Goal: Task Accomplishment & Management: Complete application form

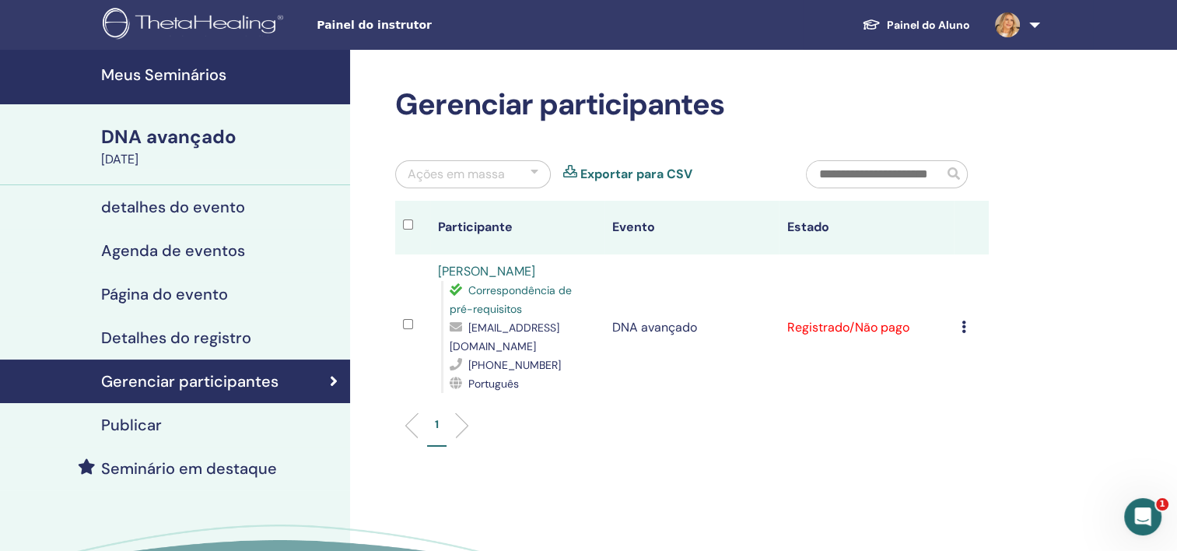
click at [196, 72] on h4 "Meus Seminários" at bounding box center [221, 74] width 240 height 19
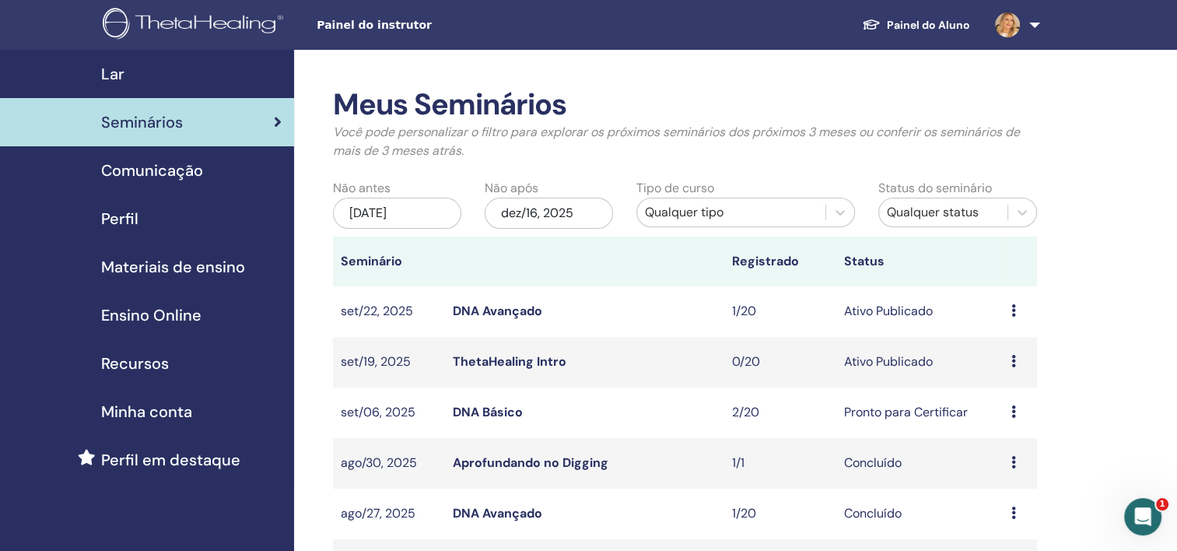
click at [1018, 366] on div "Visualizar Editar Participantes Cancelar" at bounding box center [1020, 361] width 18 height 19
click at [1016, 384] on link "Visualizar" at bounding box center [1004, 378] width 55 height 16
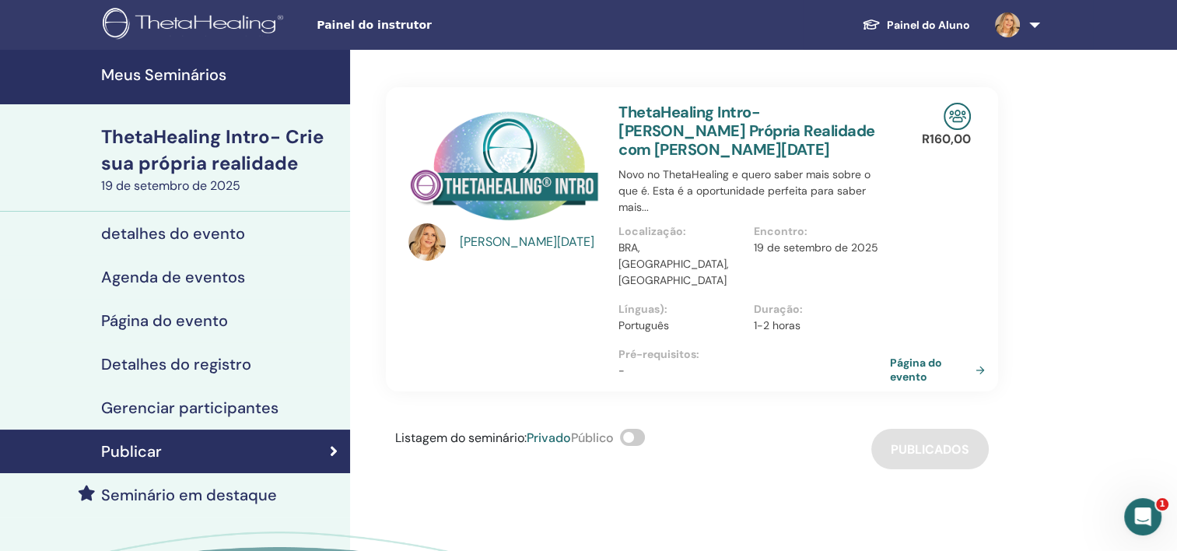
click at [928, 352] on div "R160,00 Página do evento" at bounding box center [952, 239] width 58 height 304
click at [916, 356] on link "Página do evento" at bounding box center [942, 370] width 101 height 28
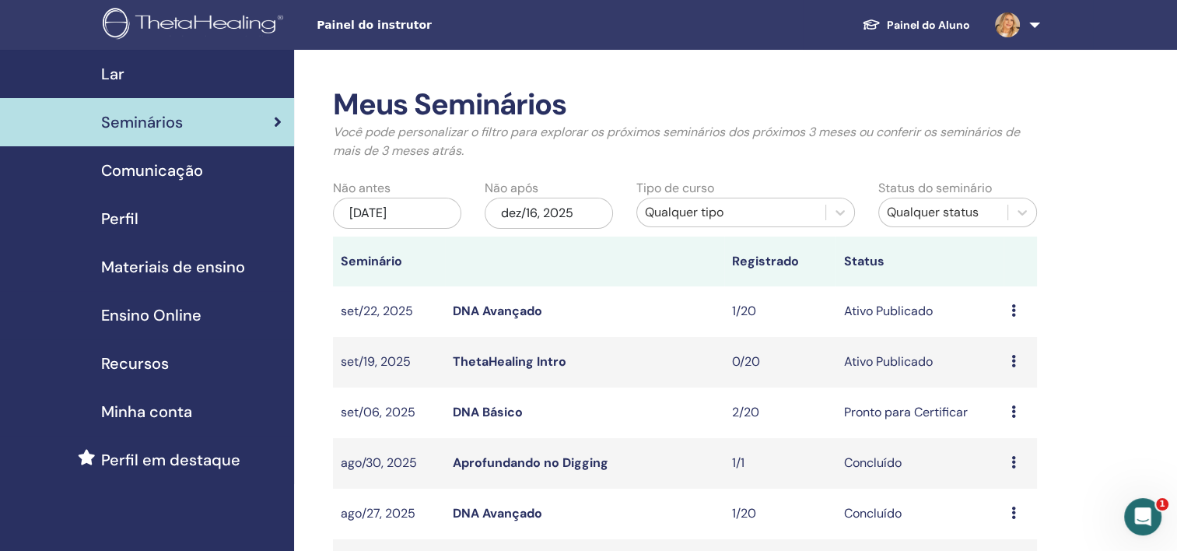
click at [1011, 358] on icon at bounding box center [1013, 361] width 5 height 12
click at [1008, 442] on p "Cancelar" at bounding box center [1009, 441] width 76 height 19
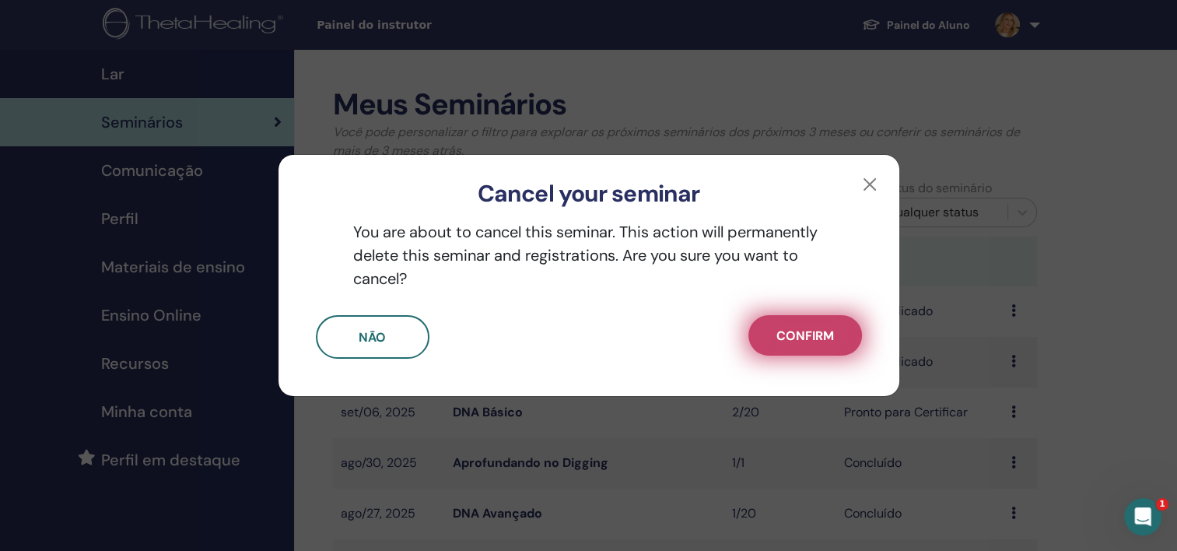
click at [818, 331] on span "Confirm" at bounding box center [805, 336] width 58 height 16
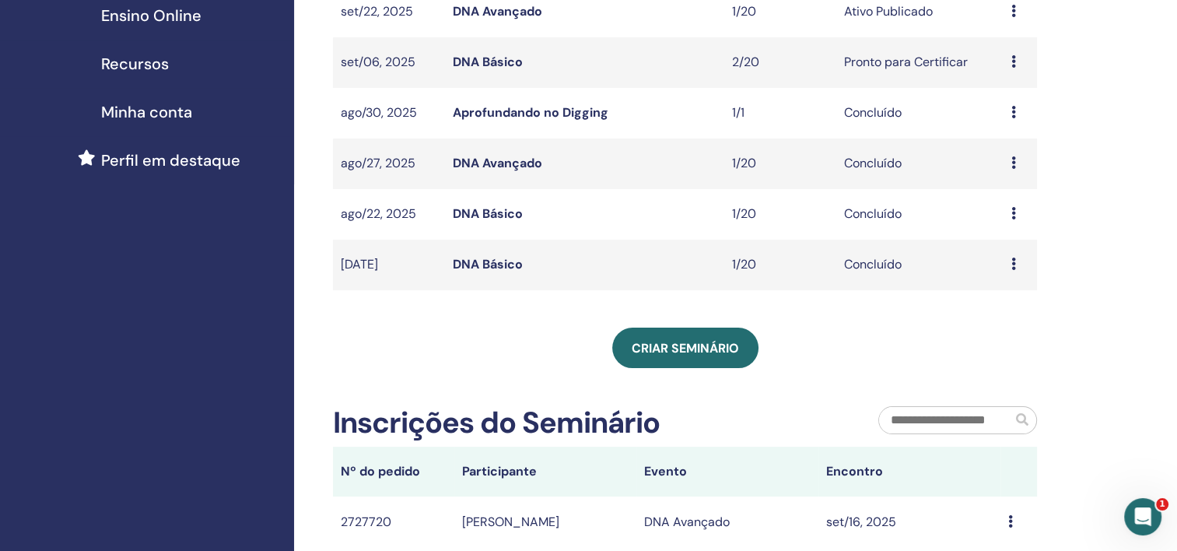
scroll to position [311, 0]
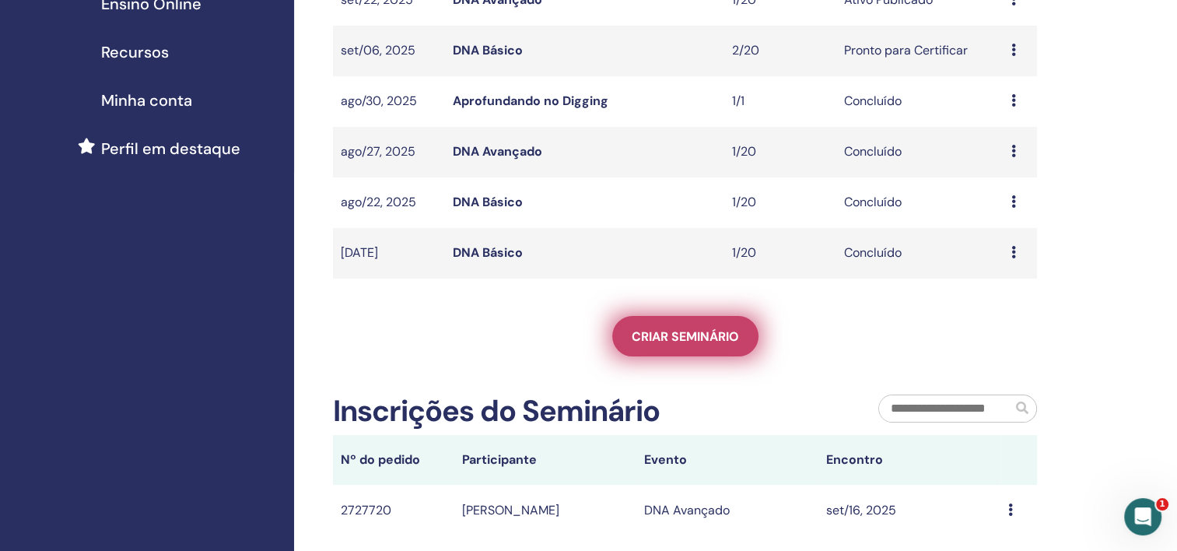
click at [676, 324] on link "Criar seminário" at bounding box center [685, 336] width 146 height 40
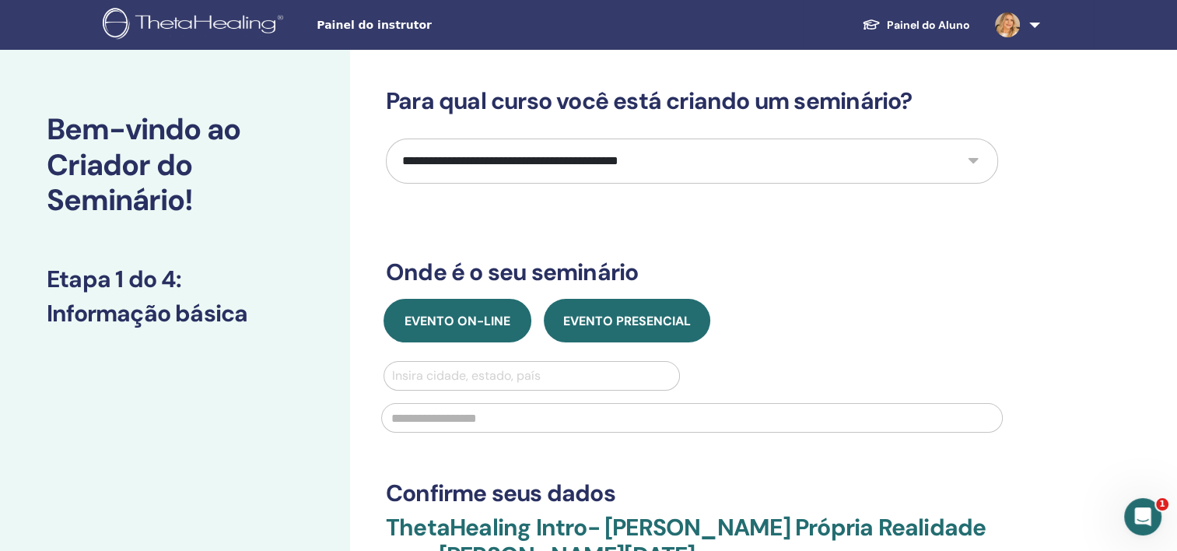
click at [447, 317] on span "Evento on-line" at bounding box center [458, 321] width 106 height 16
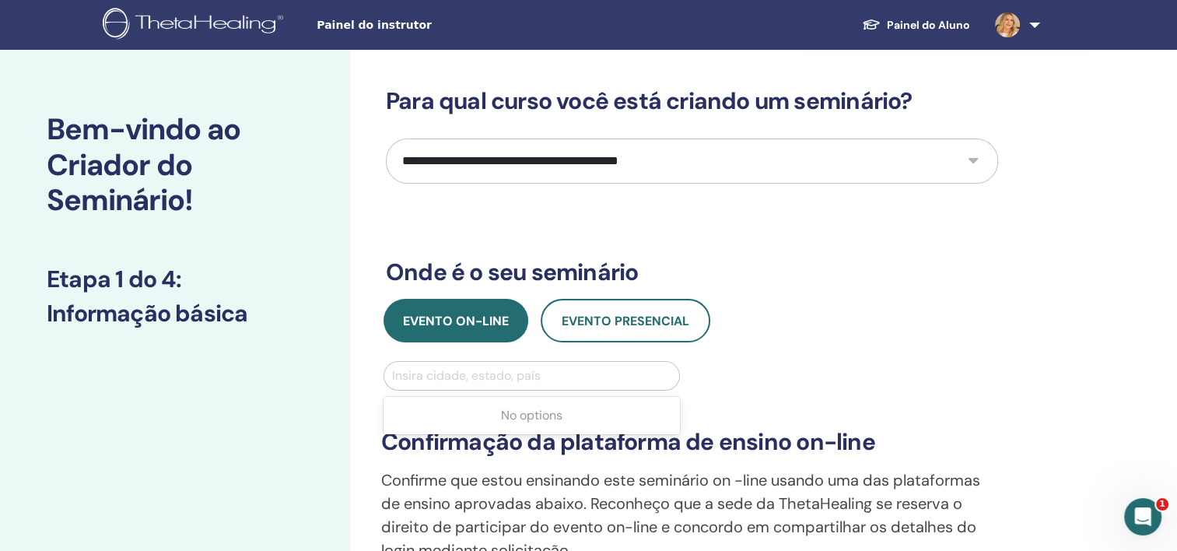
click at [470, 369] on div at bounding box center [531, 376] width 279 height 22
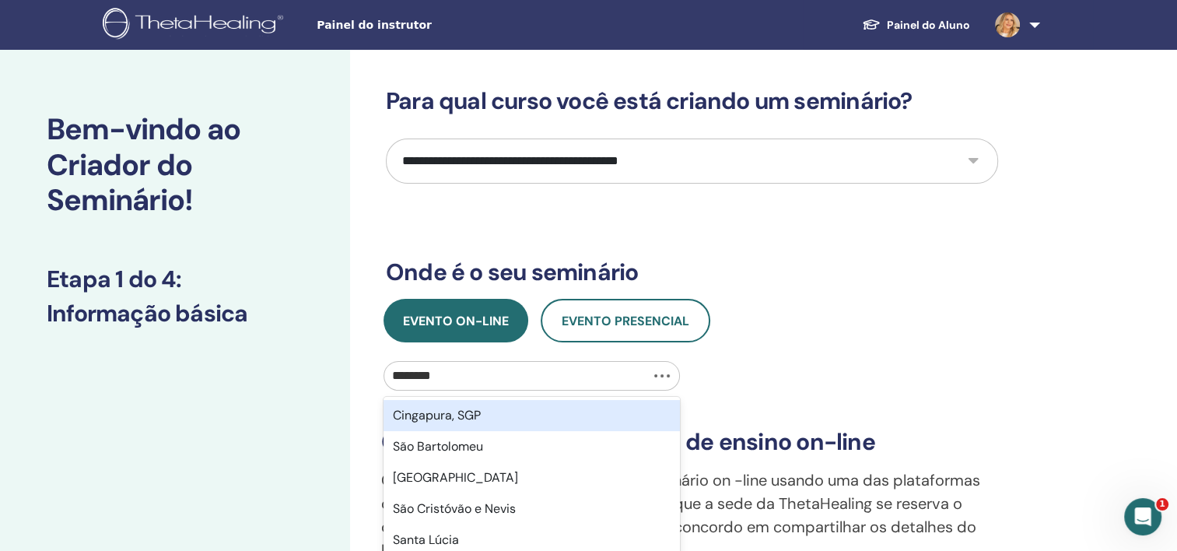
type input "*********"
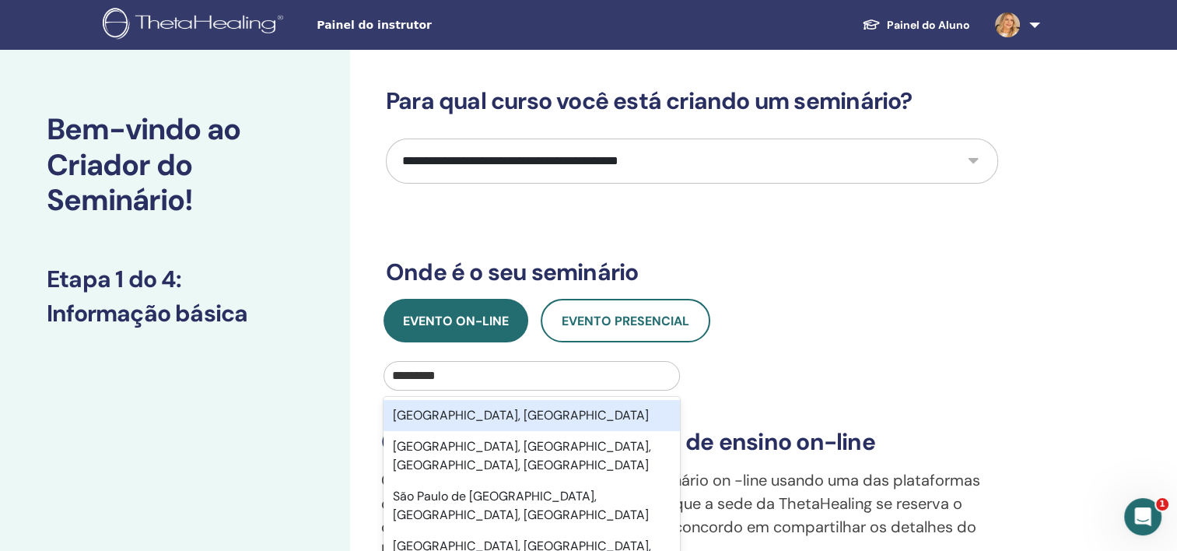
click at [472, 408] on div "São Paulo, BRA" at bounding box center [532, 415] width 296 height 31
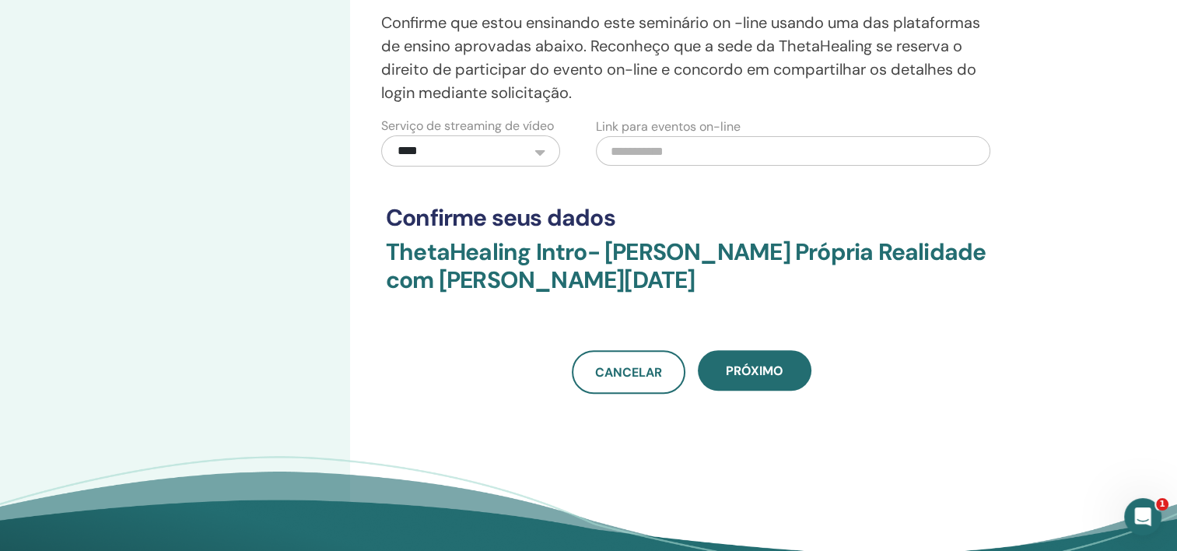
scroll to position [467, 0]
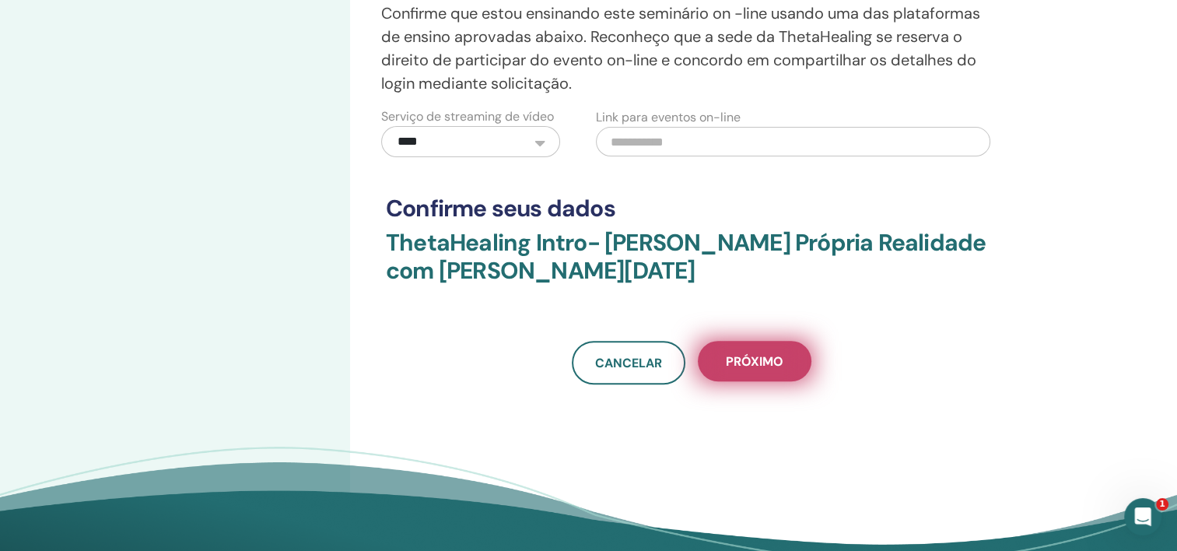
click at [761, 361] on span "Próximo" at bounding box center [755, 361] width 58 height 16
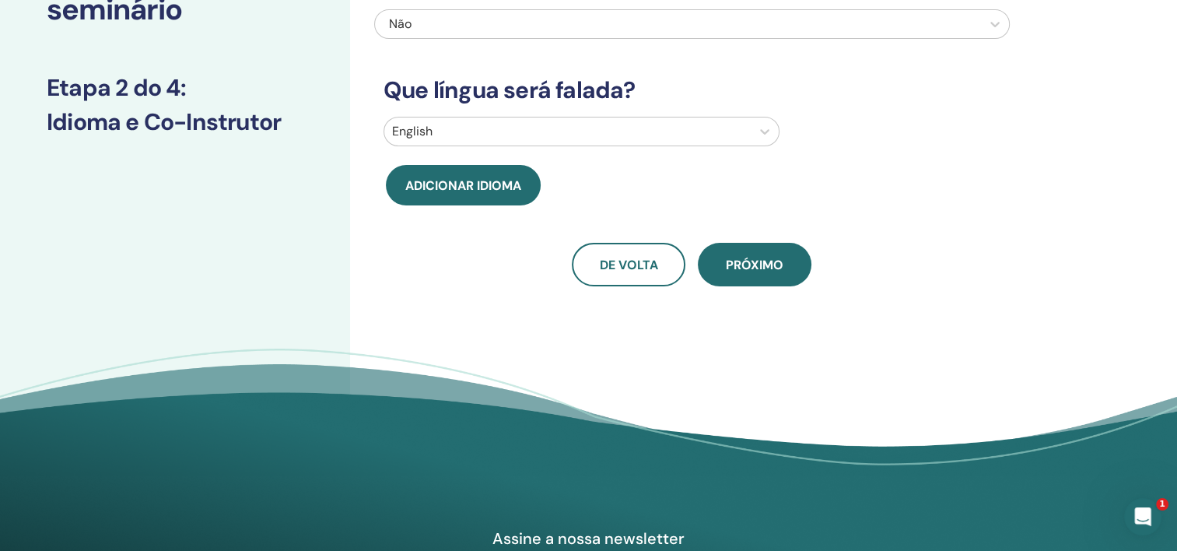
scroll to position [0, 0]
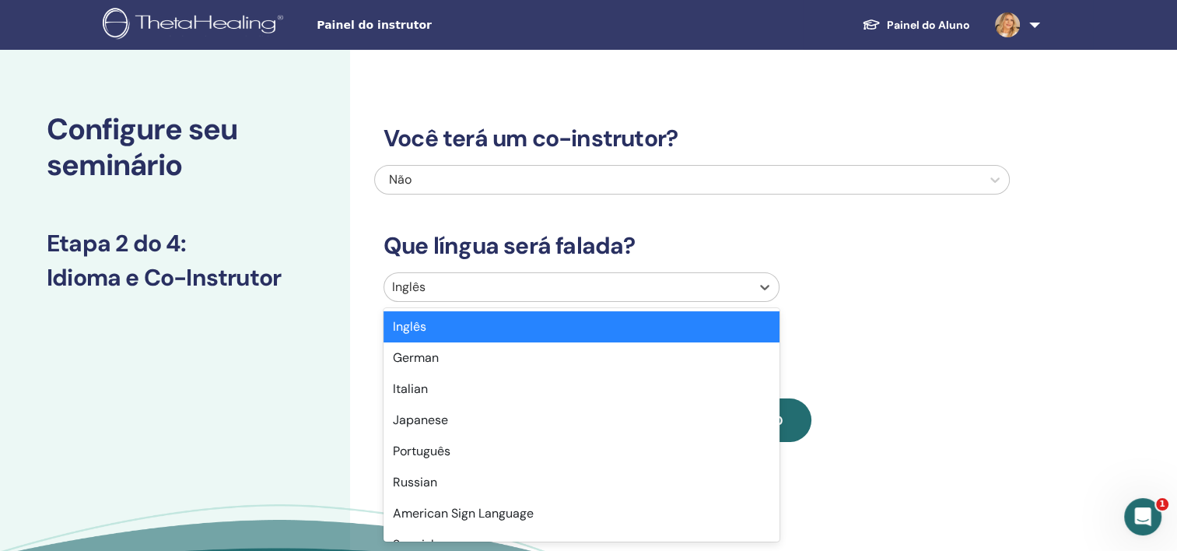
click at [683, 279] on div at bounding box center [567, 287] width 351 height 22
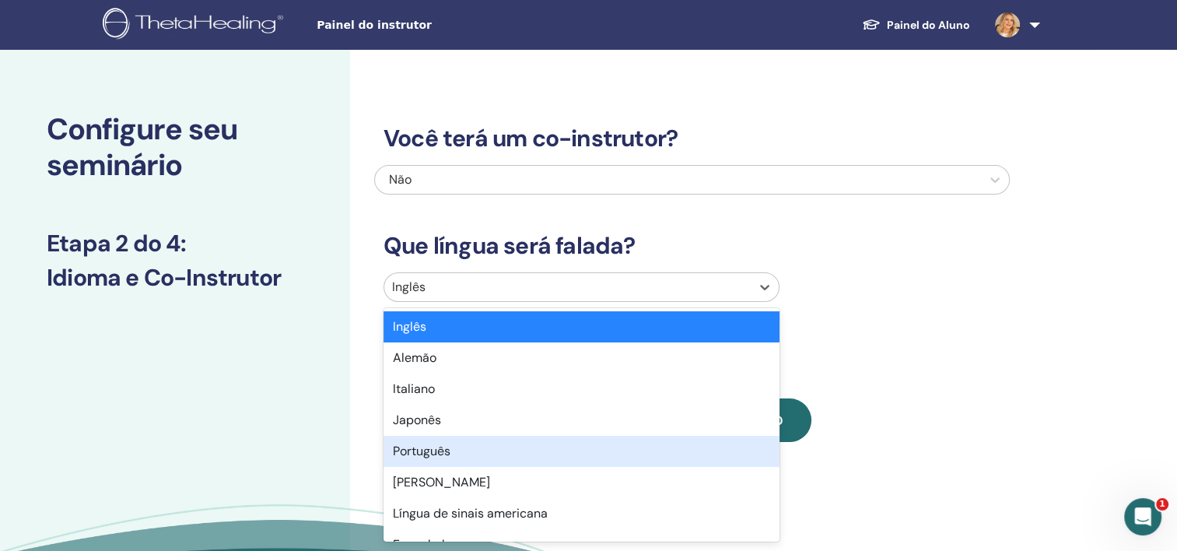
click at [435, 454] on div "Português" at bounding box center [582, 451] width 396 height 31
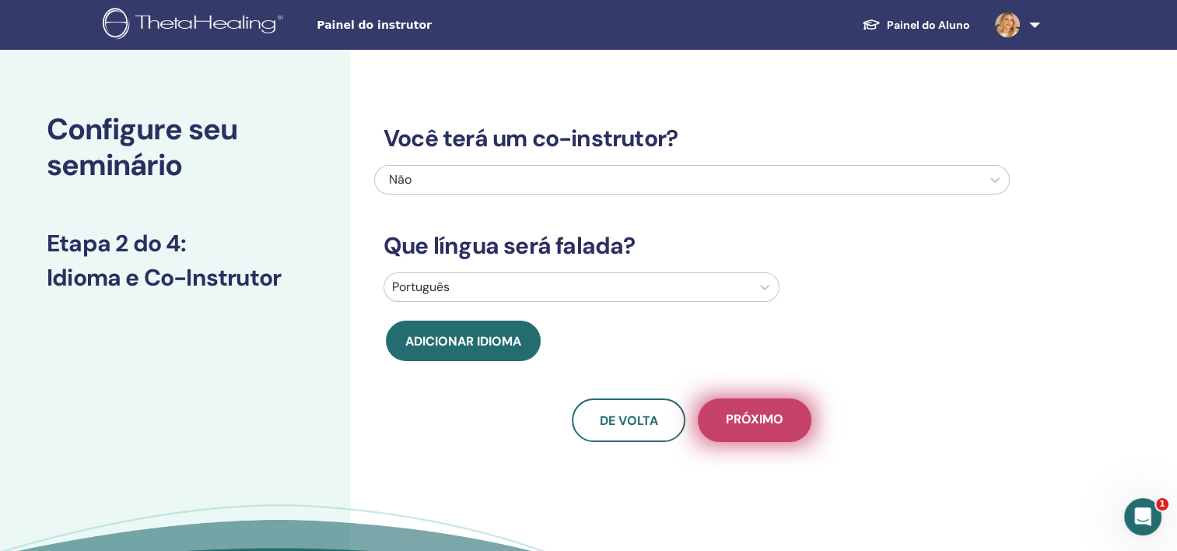
click at [773, 429] on span "Próximo" at bounding box center [755, 420] width 58 height 19
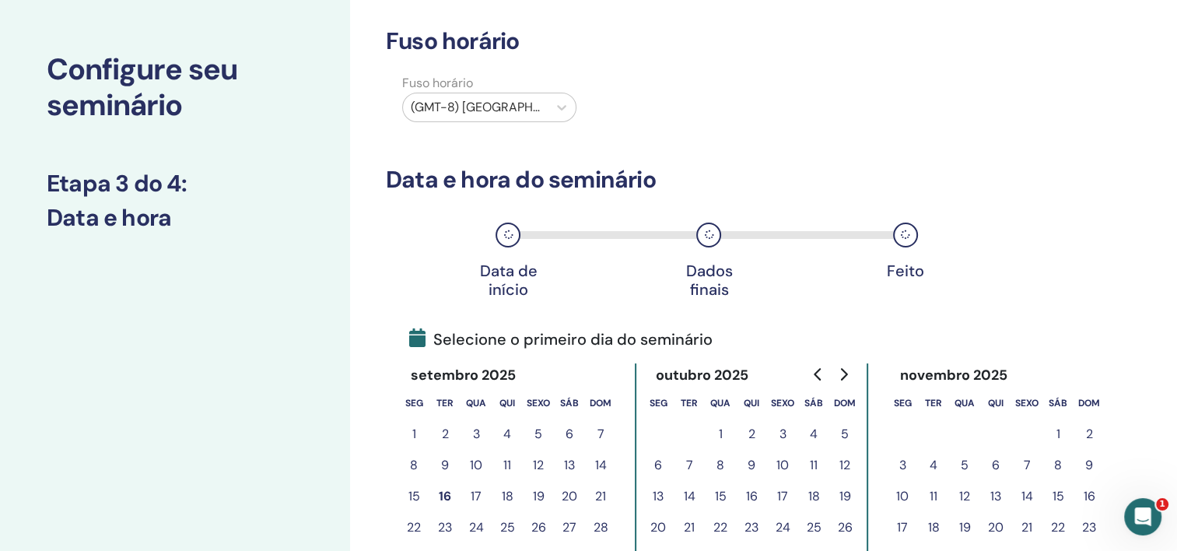
scroll to position [156, 0]
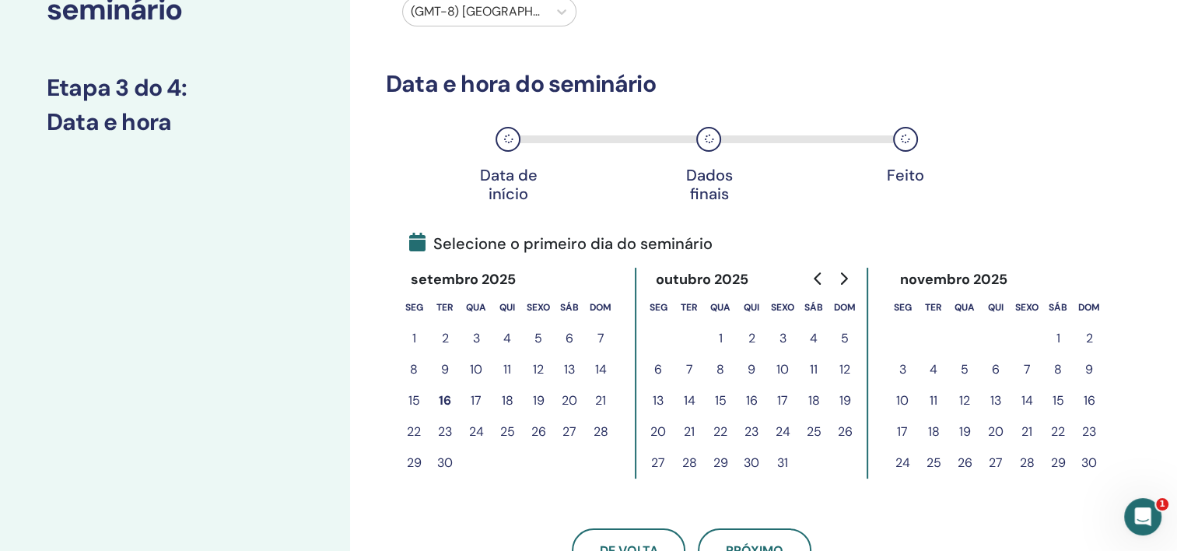
click at [541, 401] on button "19" at bounding box center [538, 400] width 31 height 31
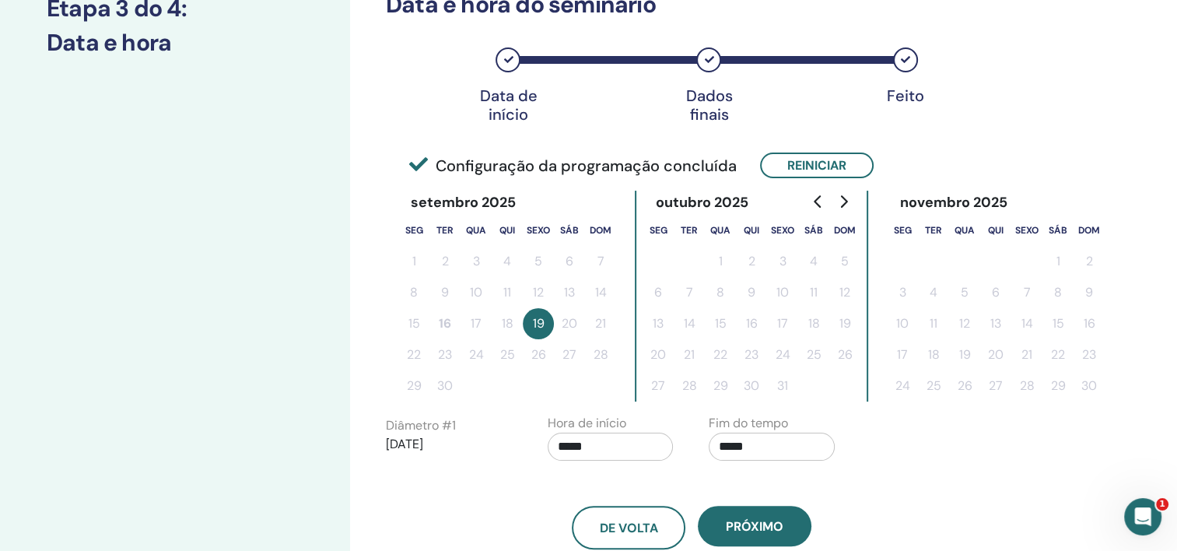
scroll to position [311, 0]
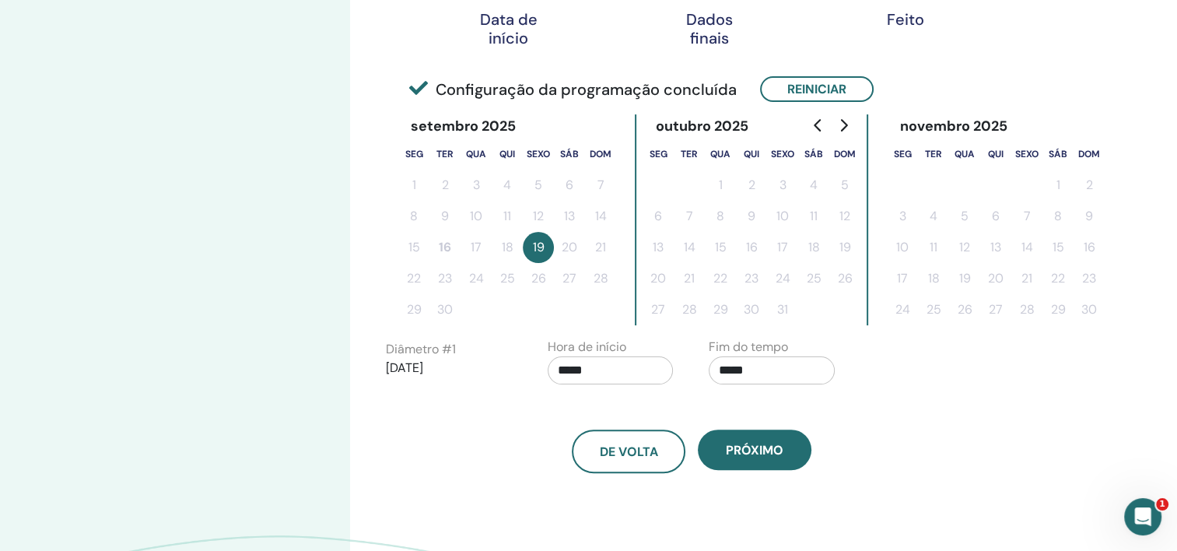
click at [593, 364] on input "*****" at bounding box center [611, 370] width 126 height 28
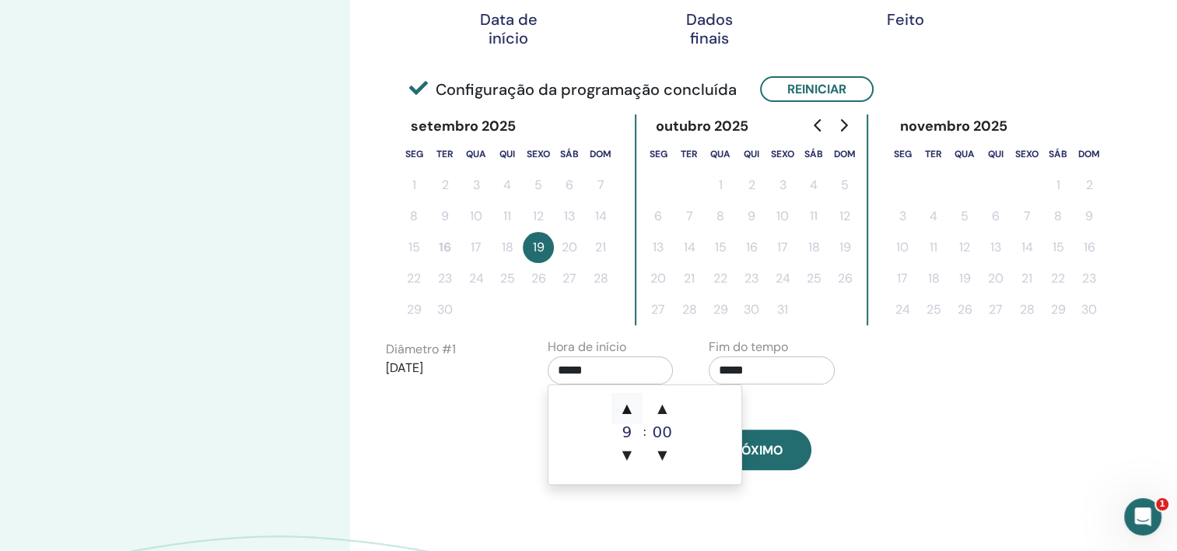
click at [626, 408] on span "▲" at bounding box center [627, 408] width 31 height 31
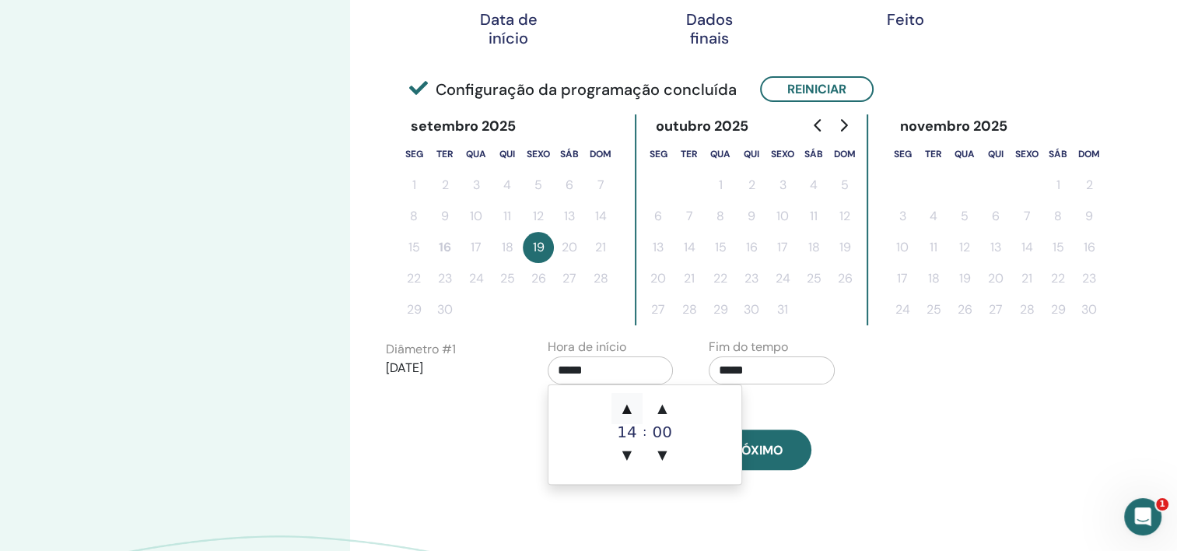
type input "*****"
click at [626, 408] on span "▲" at bounding box center [627, 408] width 31 height 31
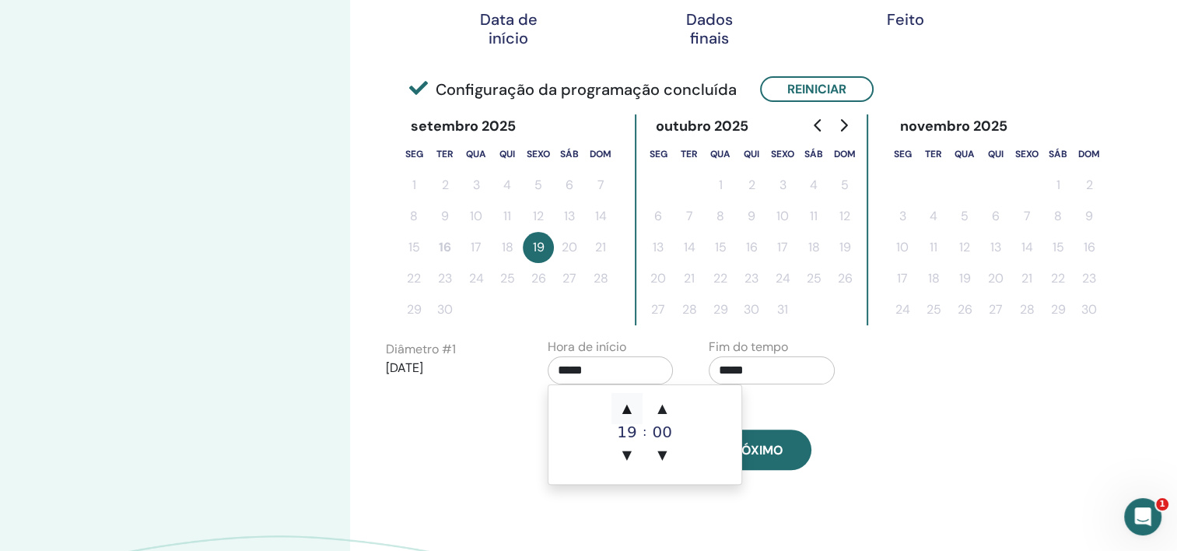
click at [626, 408] on span "▲" at bounding box center [627, 408] width 31 height 31
click at [628, 448] on span "▼" at bounding box center [627, 455] width 31 height 31
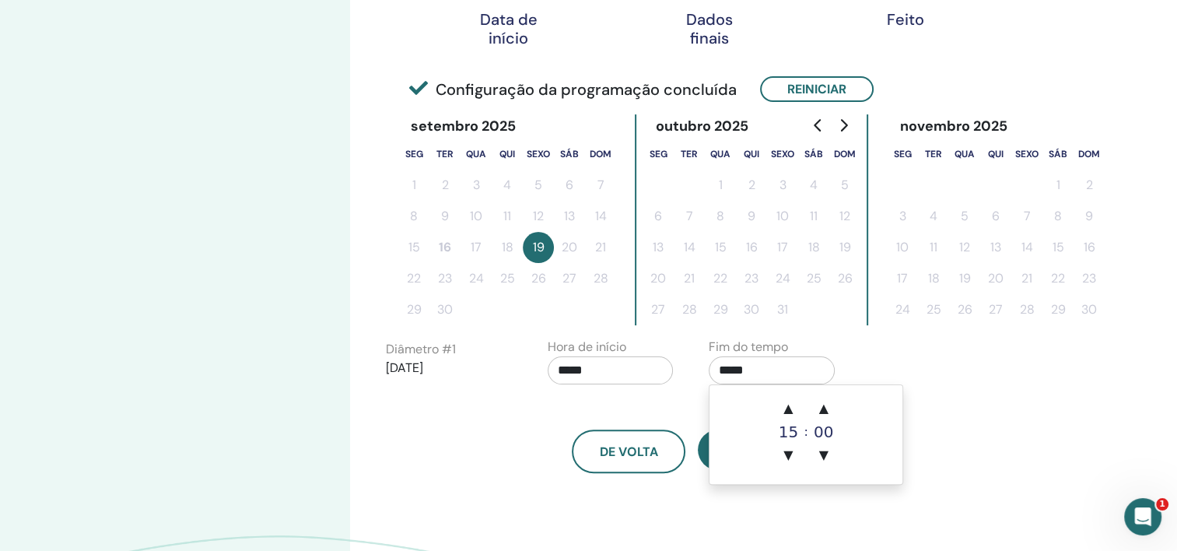
click at [748, 375] on input "*****" at bounding box center [772, 370] width 126 height 28
click at [792, 408] on span "▲" at bounding box center [788, 408] width 31 height 31
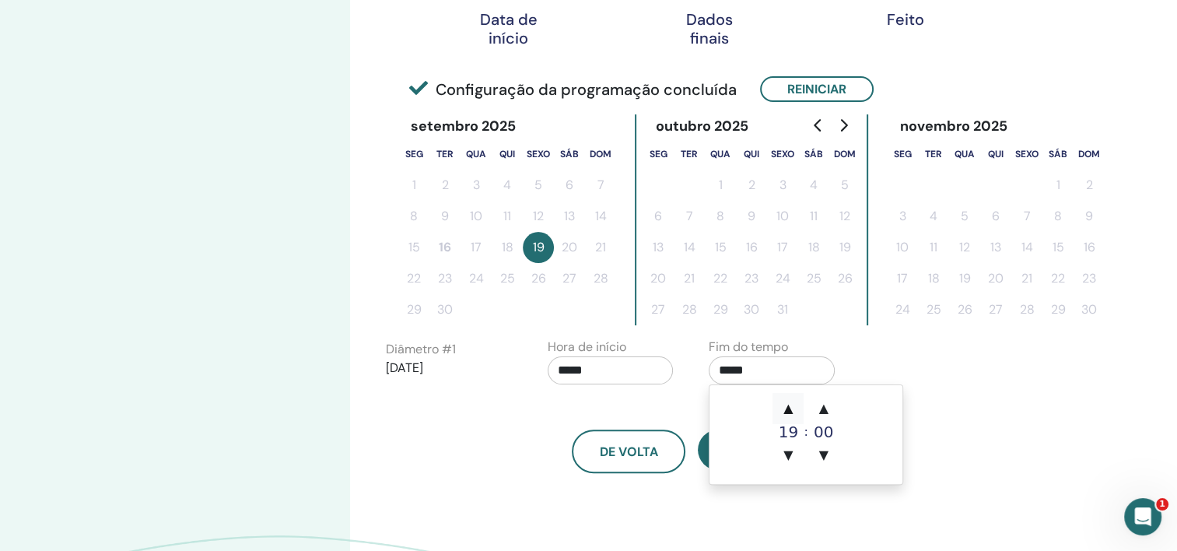
click at [792, 408] on span "▲" at bounding box center [788, 408] width 31 height 31
click at [787, 405] on span "▲" at bounding box center [788, 408] width 31 height 31
type input "*****"
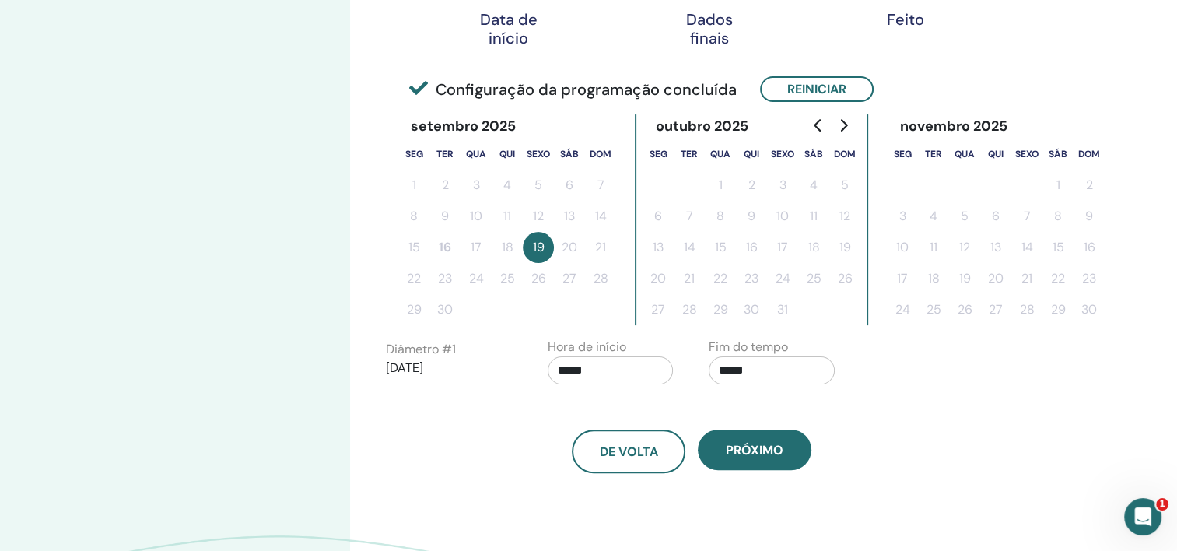
click at [929, 412] on div "De volta Próximo" at bounding box center [692, 432] width 636 height 81
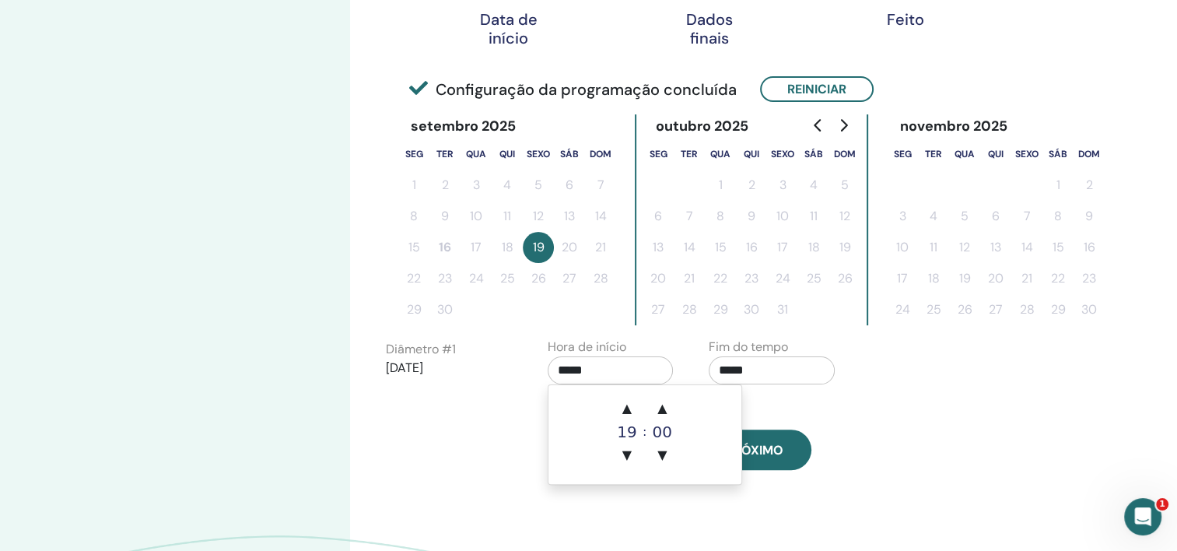
click at [582, 364] on input "*****" at bounding box center [611, 370] width 126 height 28
click at [634, 436] on div "19" at bounding box center [627, 432] width 31 height 16
click at [586, 385] on td "▲ 19 ▼ : ▲ 00 ▼" at bounding box center [644, 434] width 193 height 99
click at [622, 459] on span "▼" at bounding box center [627, 455] width 31 height 31
click at [626, 454] on span "▼" at bounding box center [627, 455] width 31 height 31
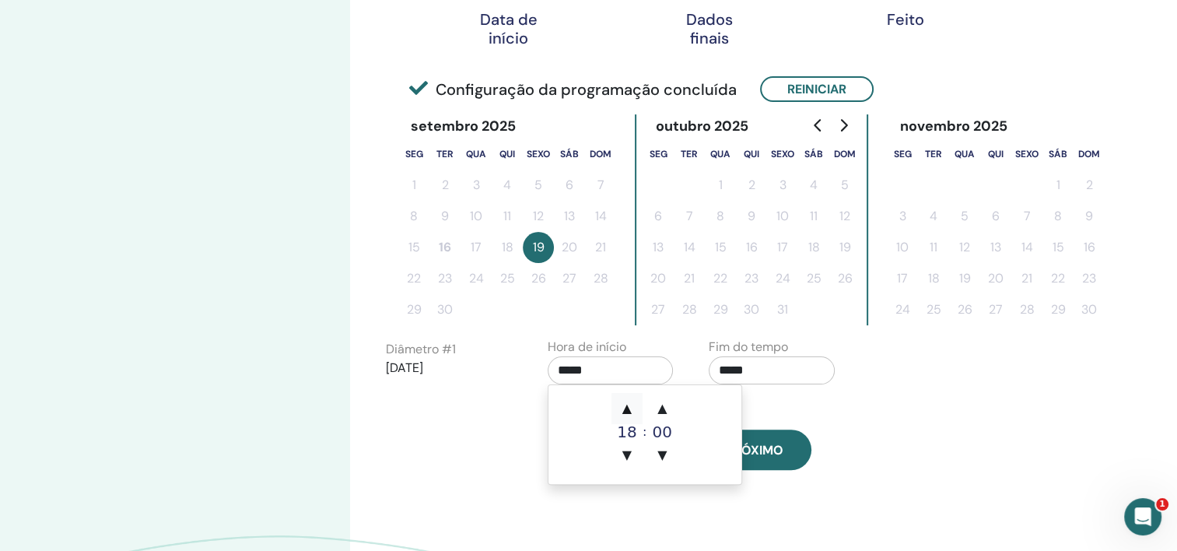
click at [632, 403] on span "▲" at bounding box center [627, 408] width 31 height 31
type input "*****"
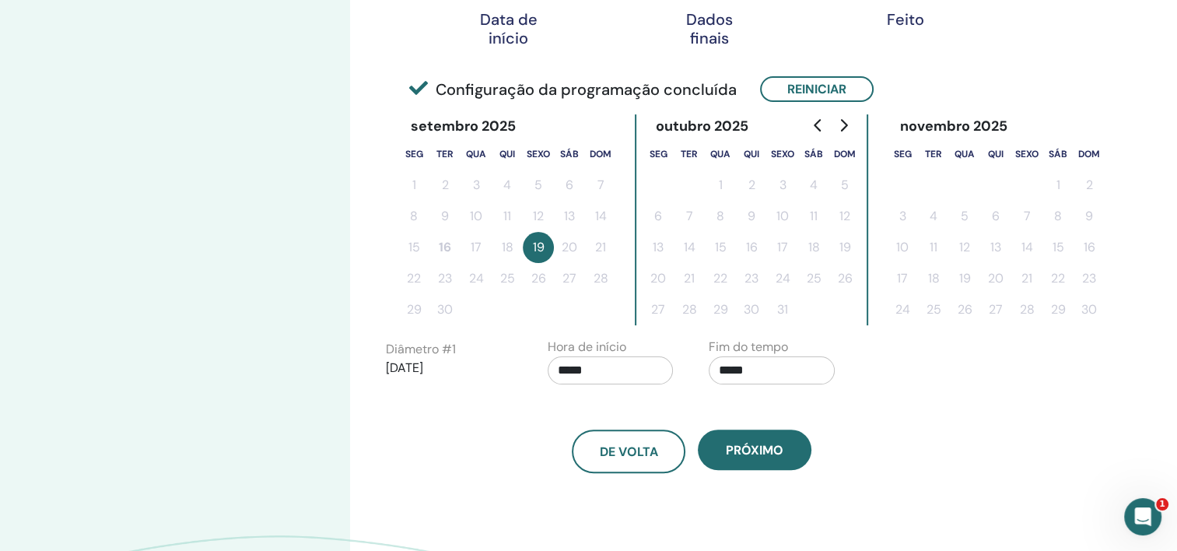
click at [875, 405] on div "De volta Próximo" at bounding box center [692, 432] width 636 height 81
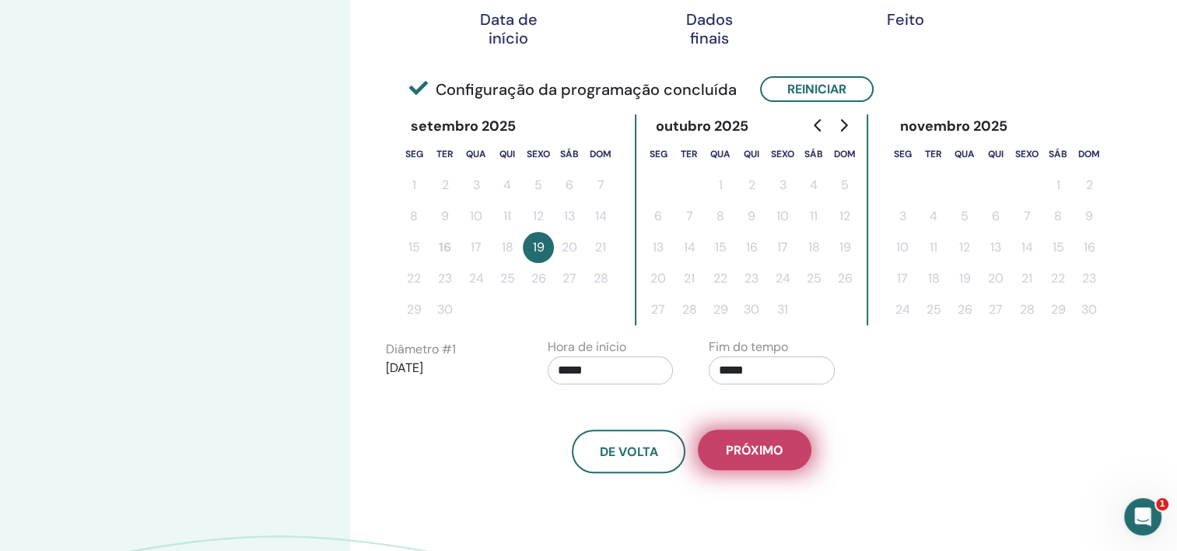
click at [783, 451] on button "Próximo" at bounding box center [755, 449] width 114 height 40
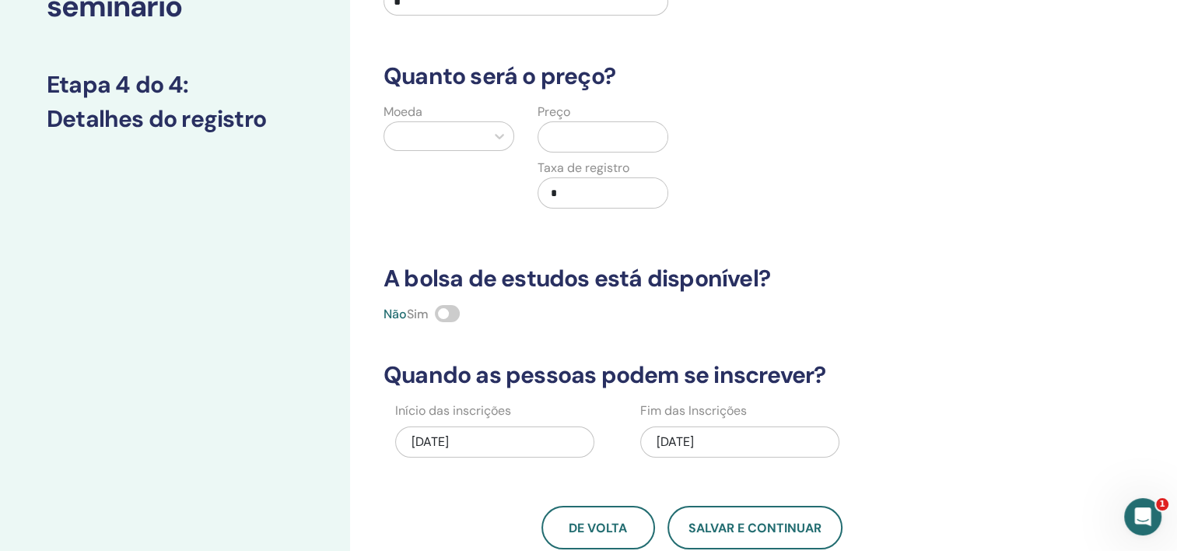
scroll to position [156, 0]
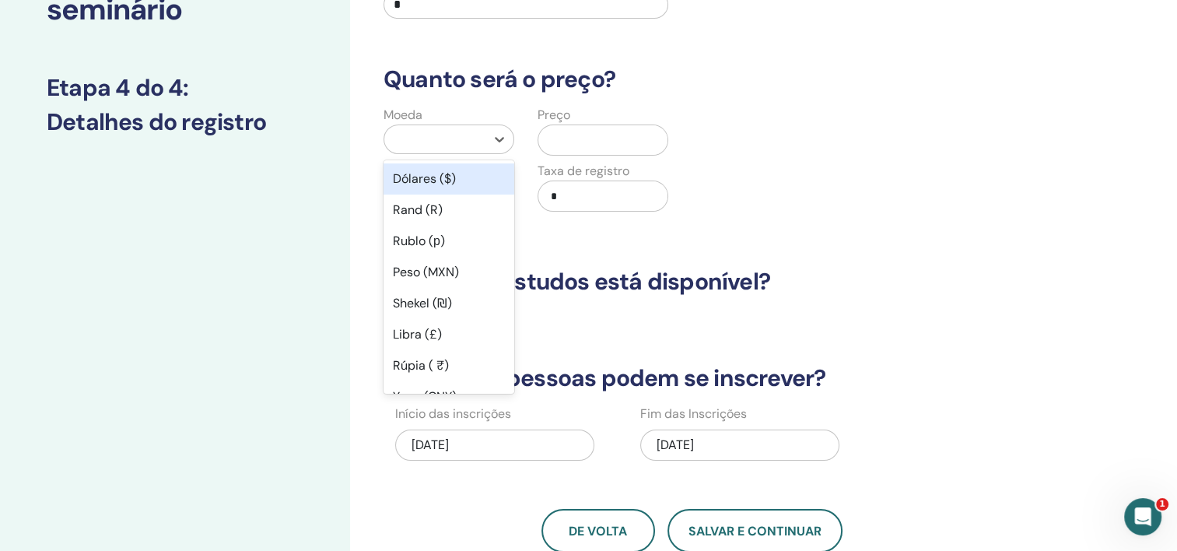
click at [446, 137] on div at bounding box center [435, 139] width 86 height 22
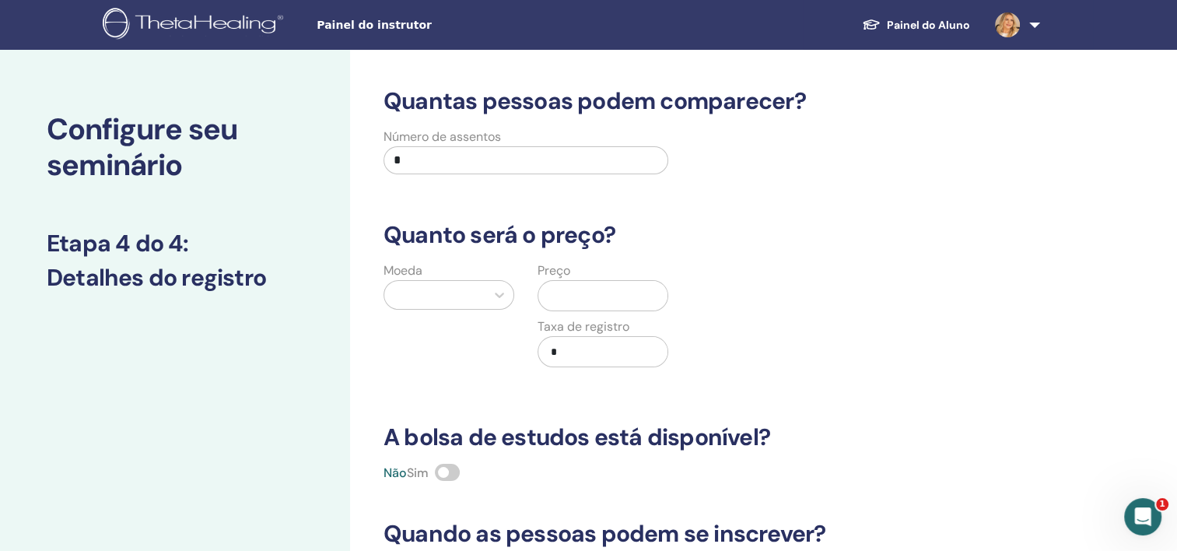
drag, startPoint x: 445, startPoint y: 165, endPoint x: 351, endPoint y: 162, distance: 94.2
click at [351, 162] on div "Quantas pessoas podem comparecer? Número de assentos * Quanto será o preço? Moe…" at bounding box center [742, 488] width 785 height 876
type input "**"
click at [511, 286] on div at bounding box center [499, 295] width 28 height 28
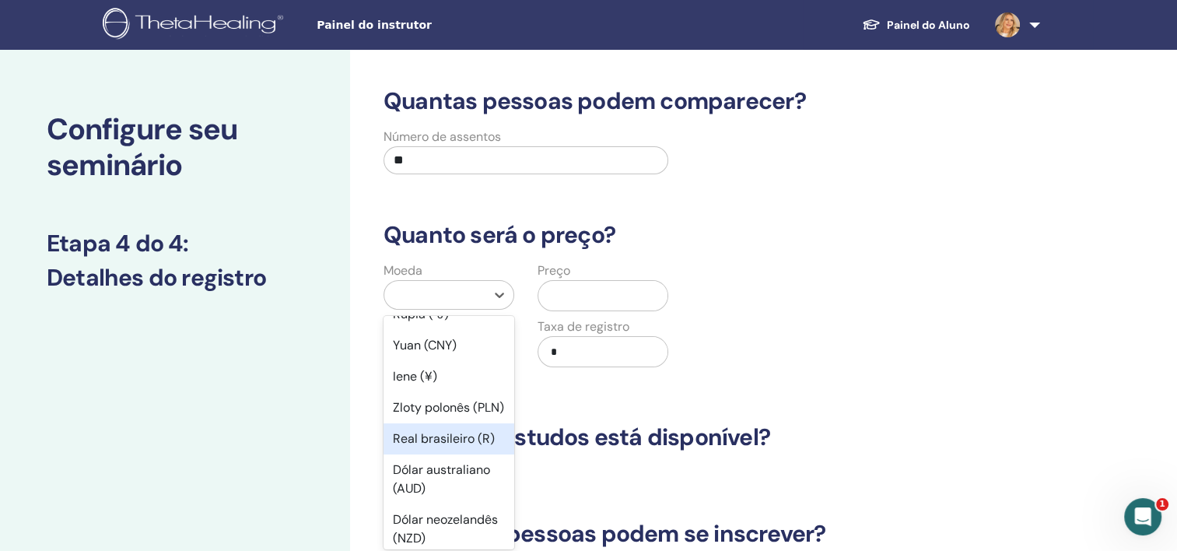
scroll to position [233, 0]
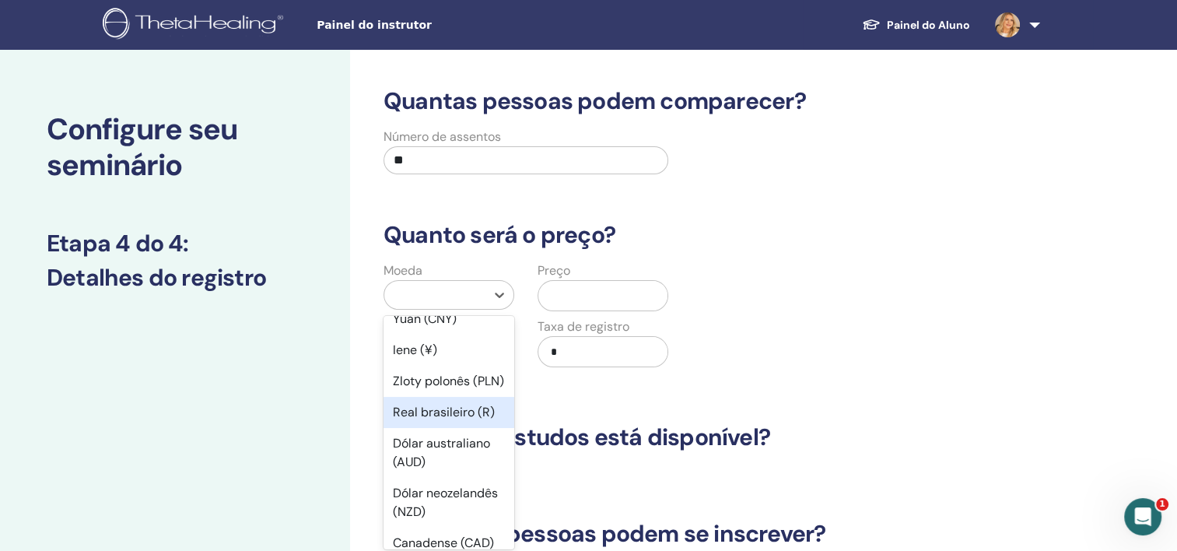
click at [459, 428] on div "Real brasileiro (R)" at bounding box center [449, 412] width 131 height 31
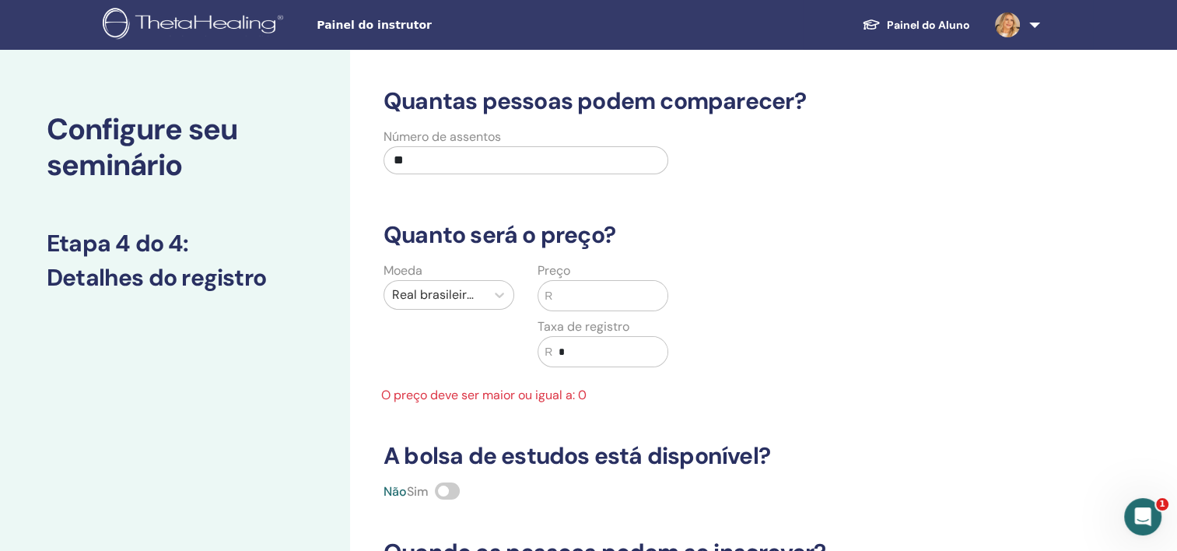
click at [594, 283] on input "text" at bounding box center [609, 296] width 115 height 30
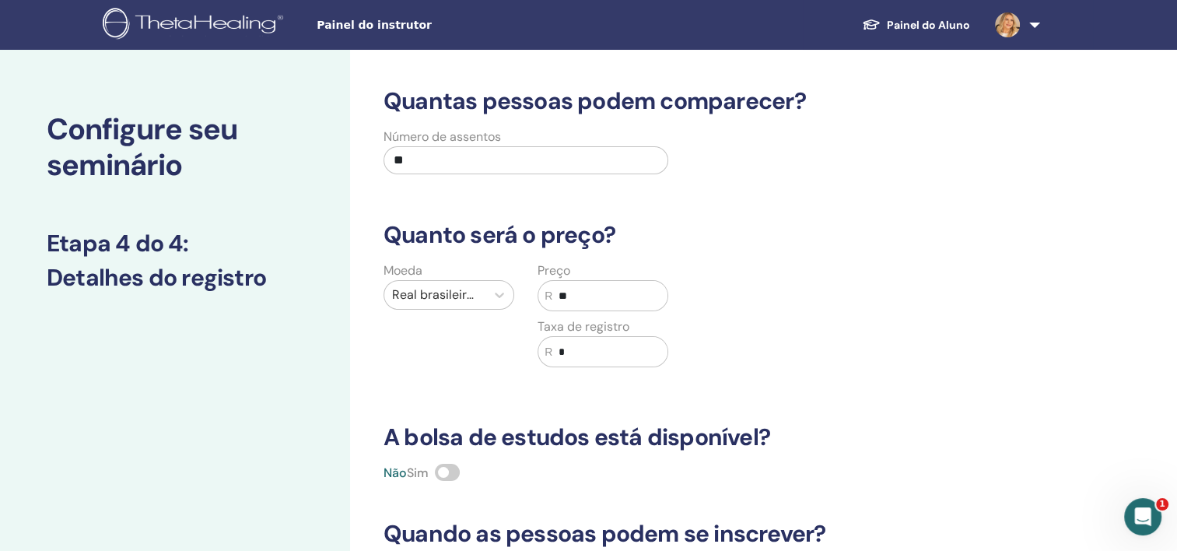
type input "**"
click at [570, 352] on input "*" at bounding box center [609, 352] width 115 height 30
drag, startPoint x: 570, startPoint y: 352, endPoint x: 579, endPoint y: 349, distance: 8.9
click at [545, 354] on div "R ***" at bounding box center [603, 351] width 131 height 31
drag, startPoint x: 588, startPoint y: 345, endPoint x: 557, endPoint y: 345, distance: 31.1
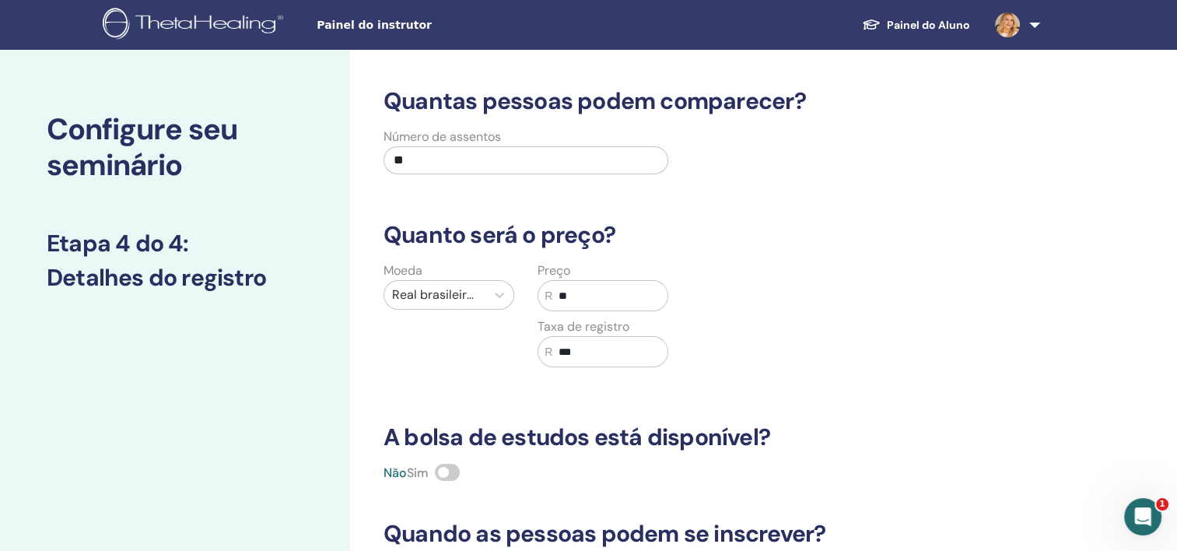
click at [557, 345] on input "***" at bounding box center [609, 352] width 115 height 30
drag, startPoint x: 594, startPoint y: 352, endPoint x: 556, endPoint y: 352, distance: 37.3
click at [556, 352] on input "**" at bounding box center [609, 352] width 115 height 30
click at [946, 334] on div "Moeda Real brasileiro (R) Preço R ** Taxa de registro R **" at bounding box center [681, 323] width 636 height 124
drag, startPoint x: 590, startPoint y: 351, endPoint x: 557, endPoint y: 352, distance: 33.5
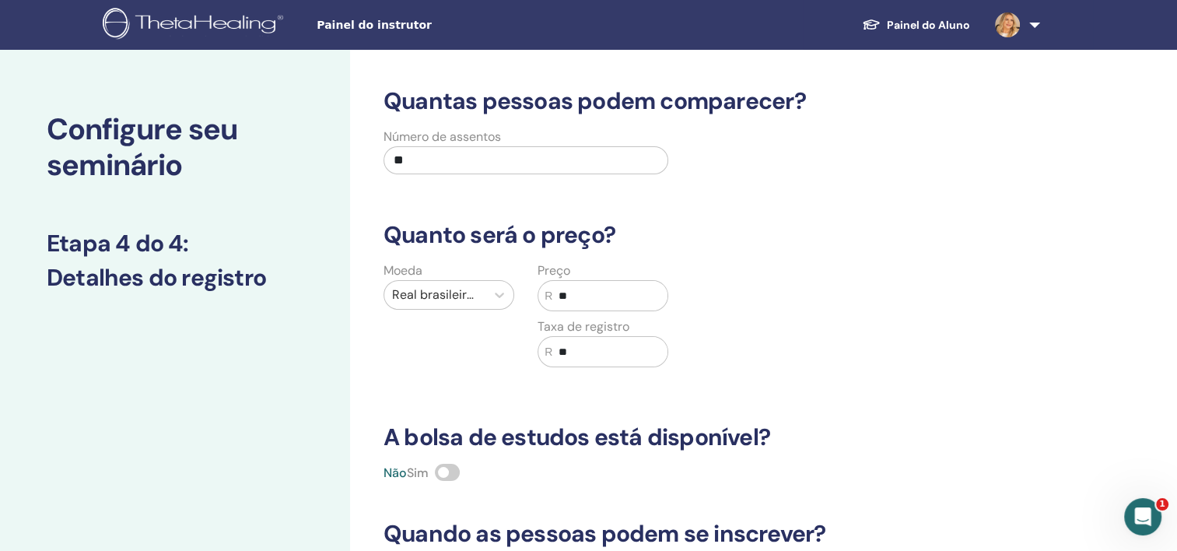
click at [557, 352] on input "**" at bounding box center [609, 352] width 115 height 30
type input "*"
click at [596, 288] on input "**" at bounding box center [609, 296] width 115 height 30
click at [784, 324] on div "Moeda Real brasileiro (R) Preço R ** Taxa de registro R *" at bounding box center [681, 323] width 636 height 124
drag, startPoint x: 598, startPoint y: 302, endPoint x: 527, endPoint y: 302, distance: 70.0
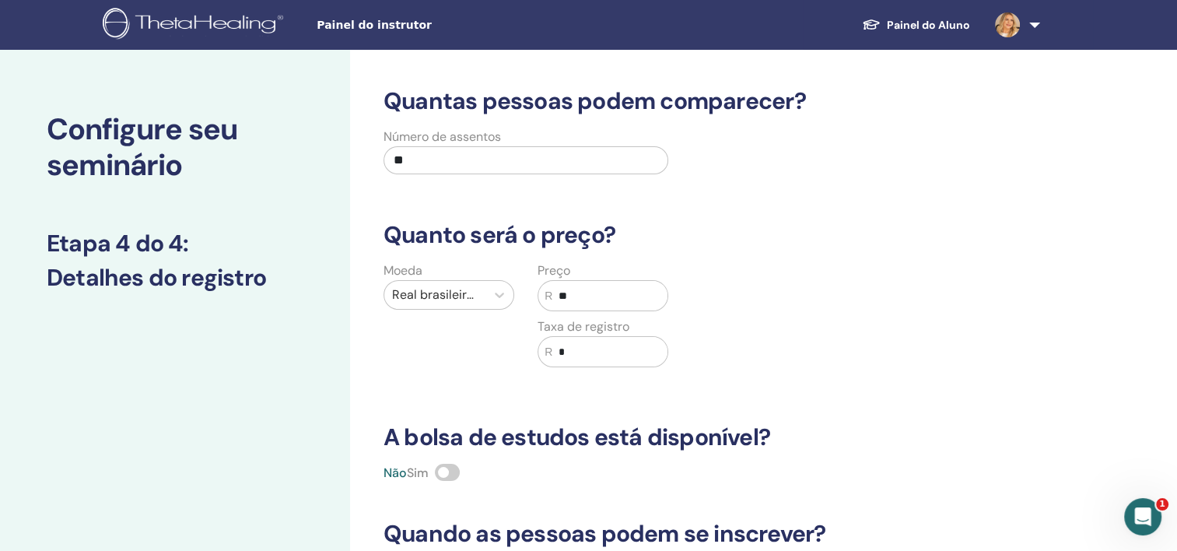
click at [527, 302] on div "Preço R ** Taxa de registro R *" at bounding box center [603, 323] width 154 height 124
type input "**"
drag, startPoint x: 579, startPoint y: 359, endPoint x: 559, endPoint y: 355, distance: 20.8
click at [559, 355] on input "*" at bounding box center [609, 352] width 115 height 30
type input "*"
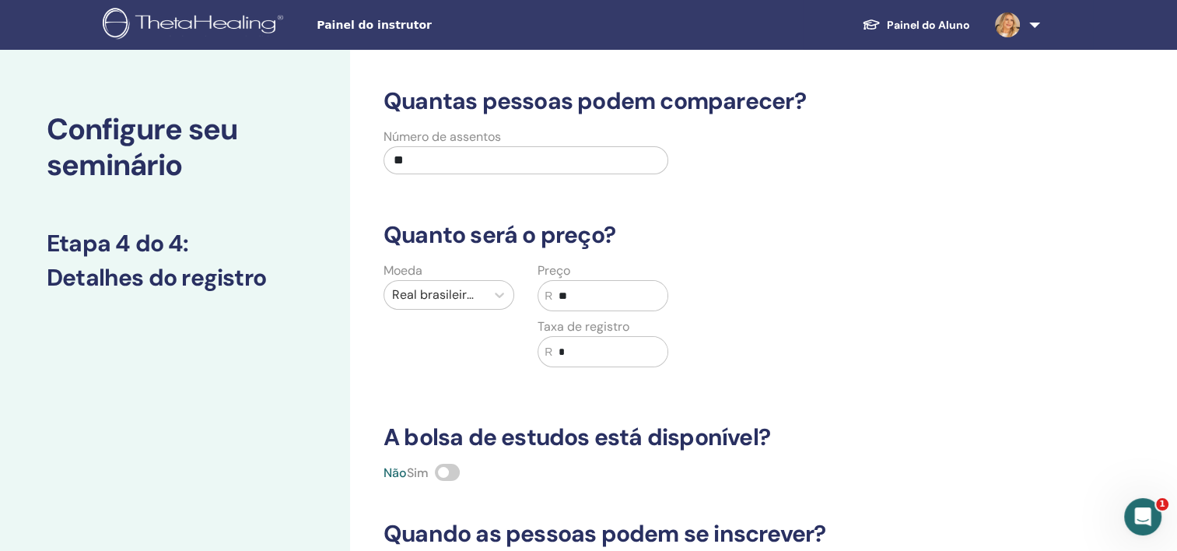
click at [762, 383] on div "Moeda Real brasileiro (R) Preço R ** Taxa de registro R *" at bounding box center [681, 323] width 636 height 124
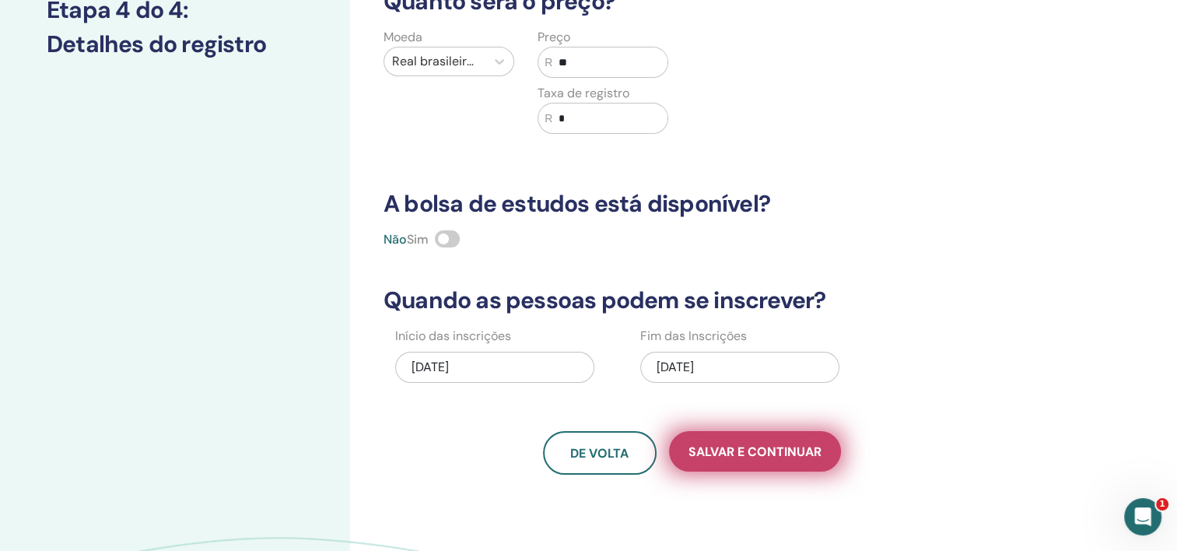
click at [753, 448] on span "Salvar e continuar" at bounding box center [755, 451] width 133 height 16
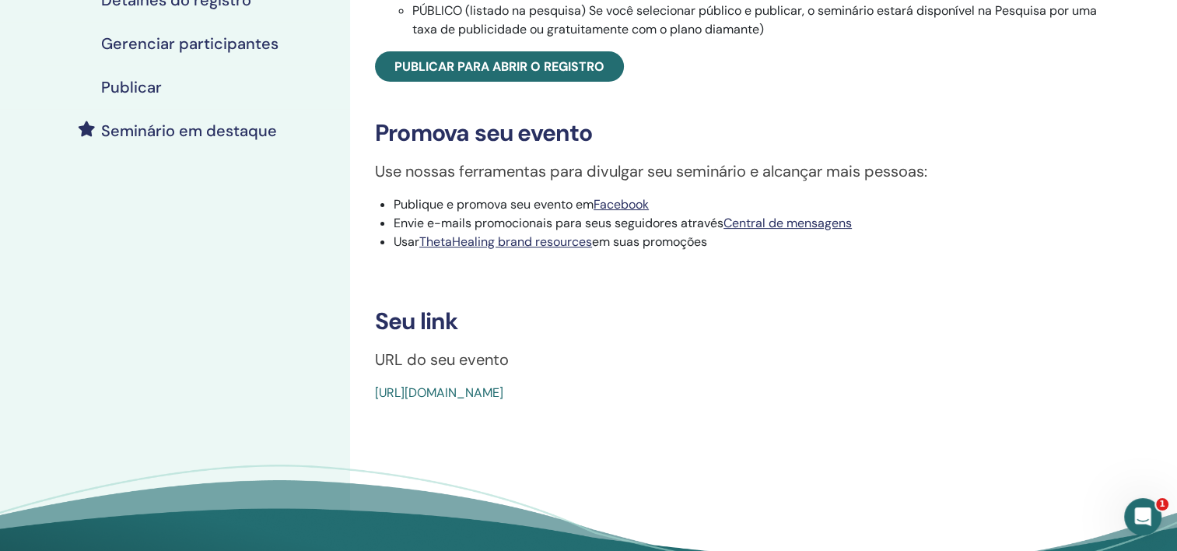
scroll to position [389, 0]
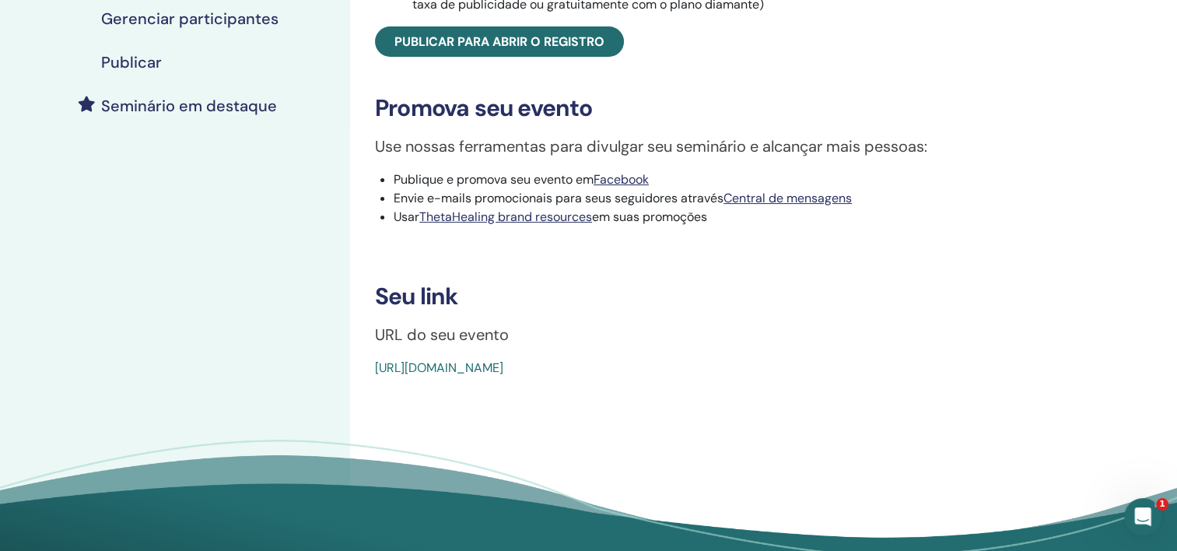
drag, startPoint x: 820, startPoint y: 384, endPoint x: 378, endPoint y: 387, distance: 441.9
click at [378, 377] on div "https://www.thetahealing.com/seminar-377675-details.html" at bounding box center [681, 368] width 612 height 19
copy link "https://www.thetahealing.com/seminar-377675-details.html"
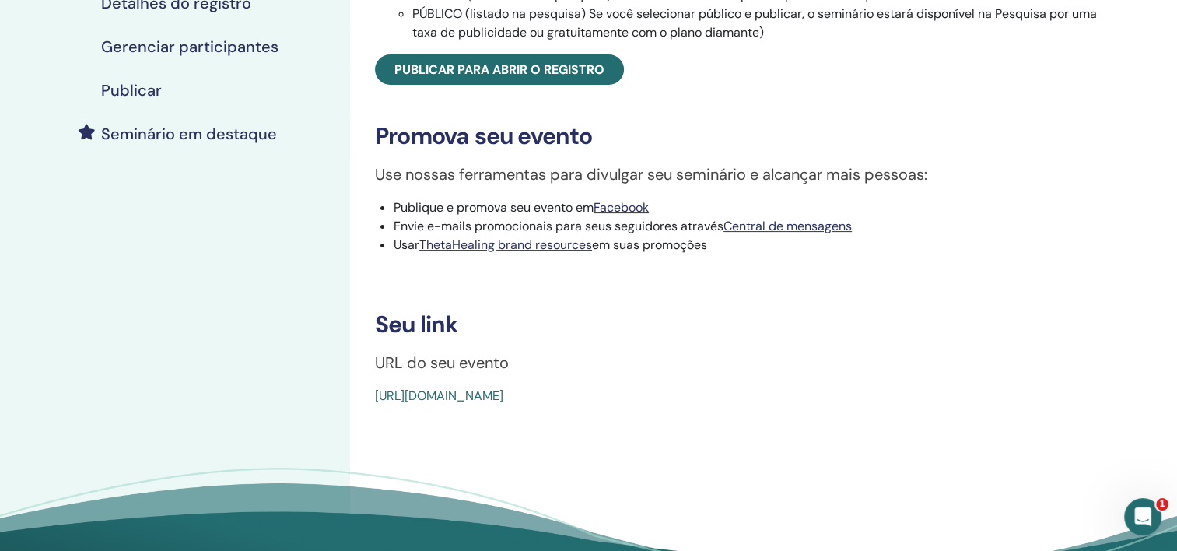
scroll to position [311, 0]
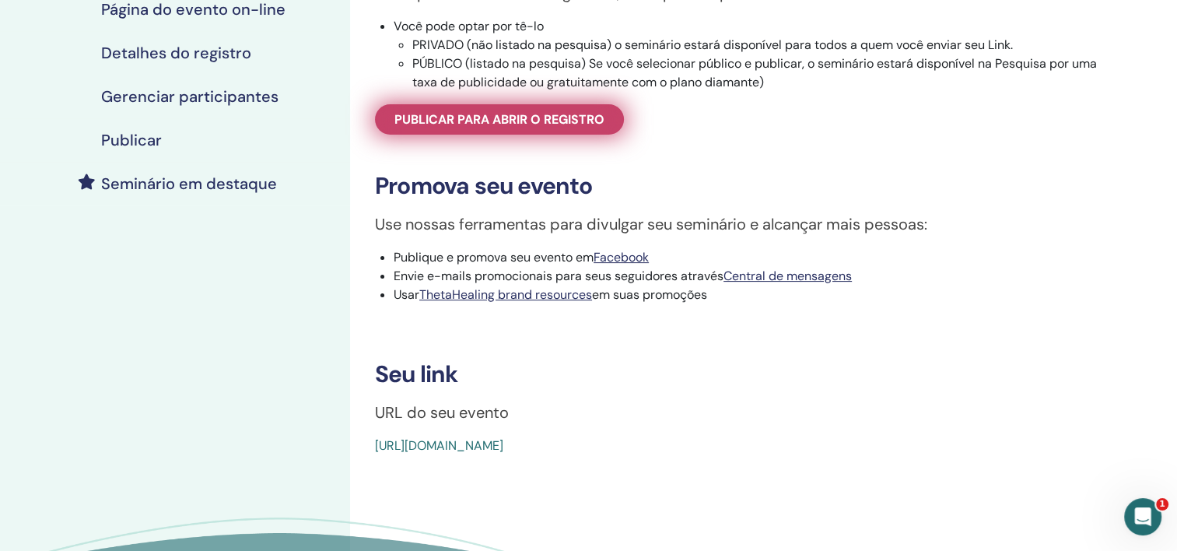
click at [497, 117] on span "Publicar para abrir o registro" at bounding box center [499, 119] width 210 height 16
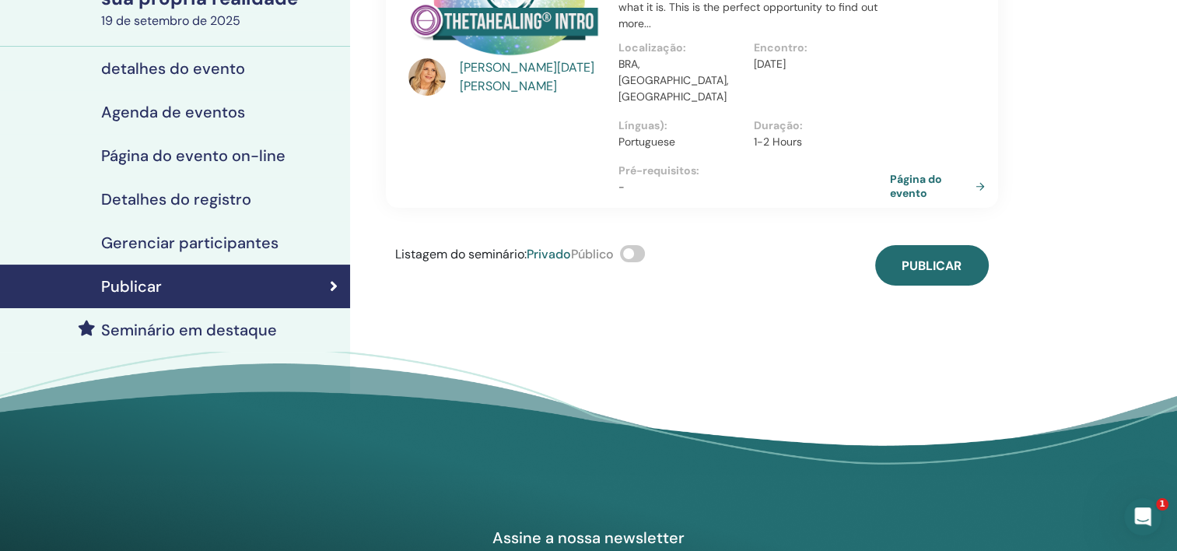
scroll to position [78, 0]
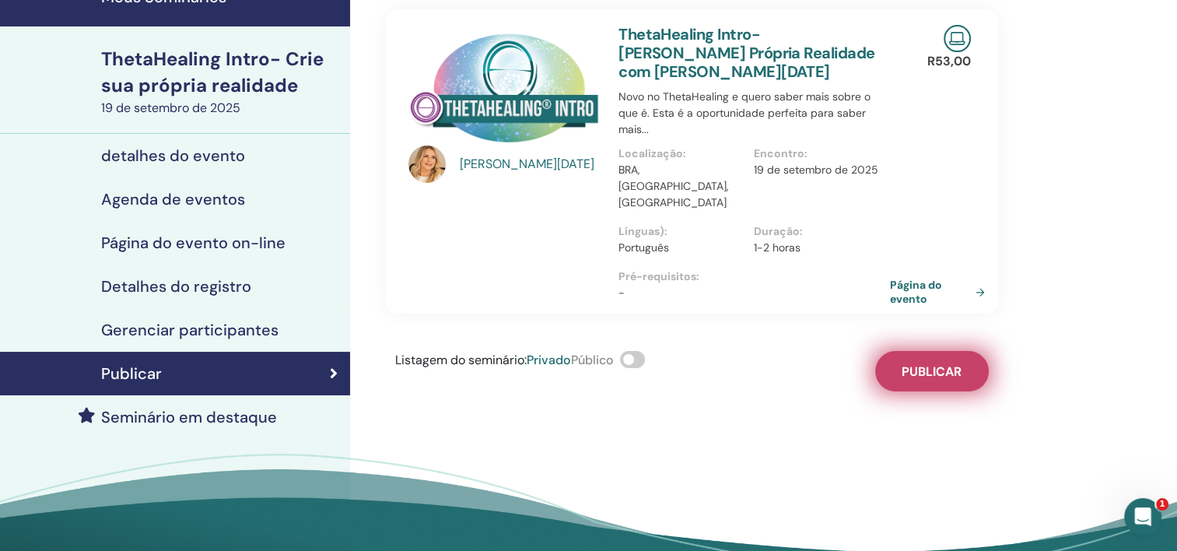
click at [928, 363] on span "Publicar" at bounding box center [932, 371] width 60 height 16
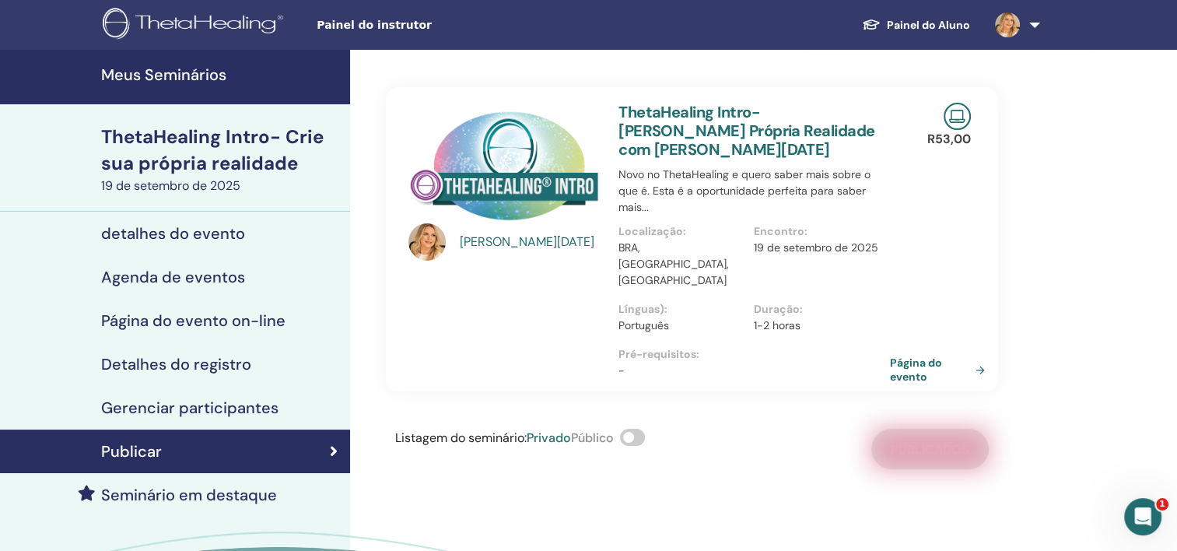
click at [175, 65] on h4 "Meus Seminários" at bounding box center [221, 74] width 240 height 19
click at [169, 72] on h4 "Meus Seminários" at bounding box center [221, 74] width 240 height 19
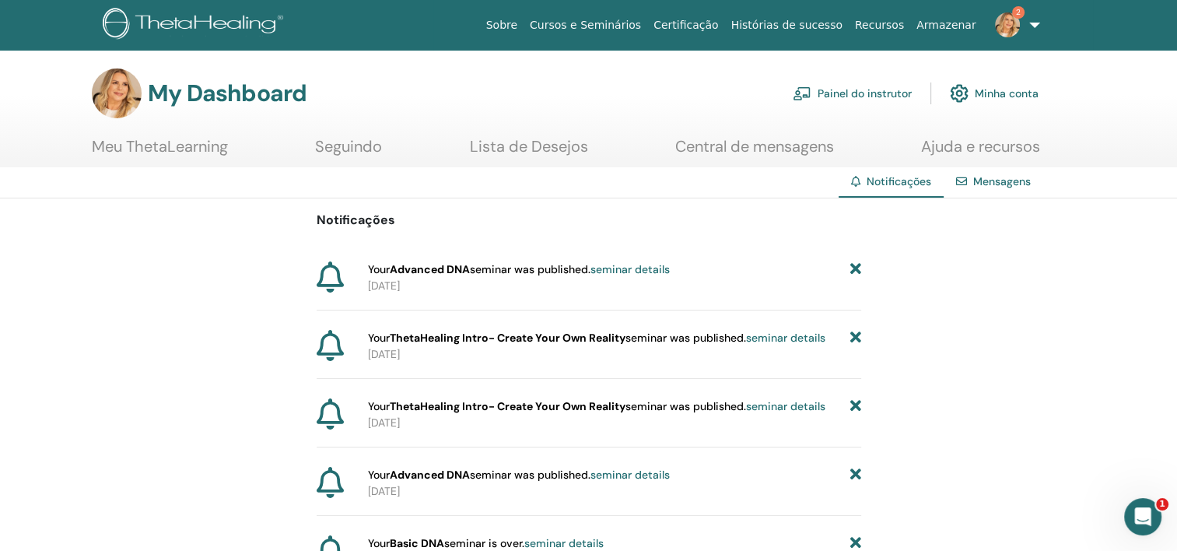
click at [1039, 25] on link "2" at bounding box center [1015, 25] width 64 height 50
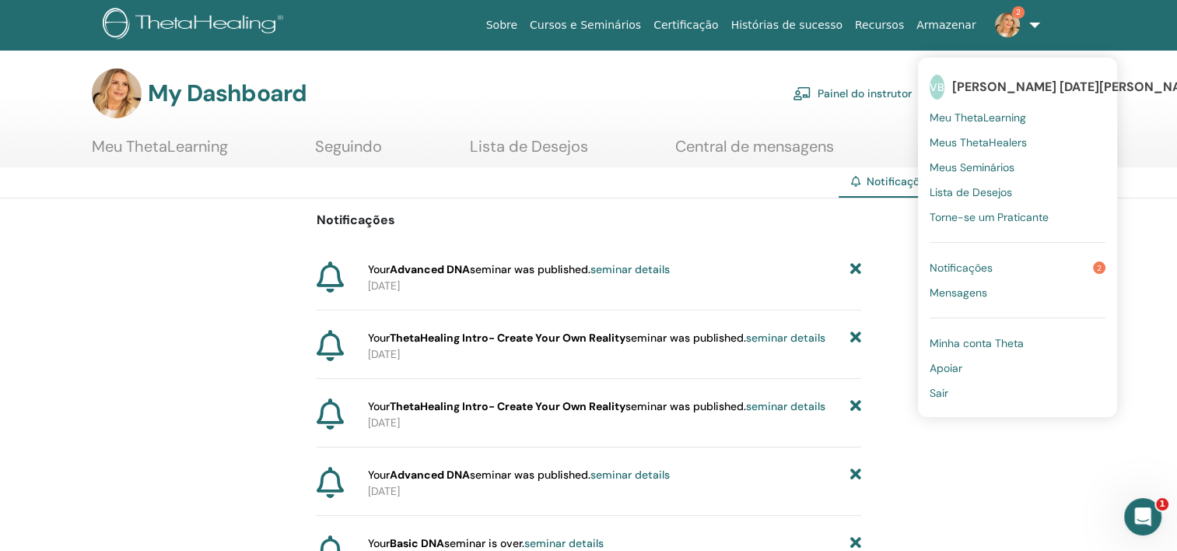
click at [952, 391] on link "Sair" at bounding box center [1018, 392] width 176 height 25
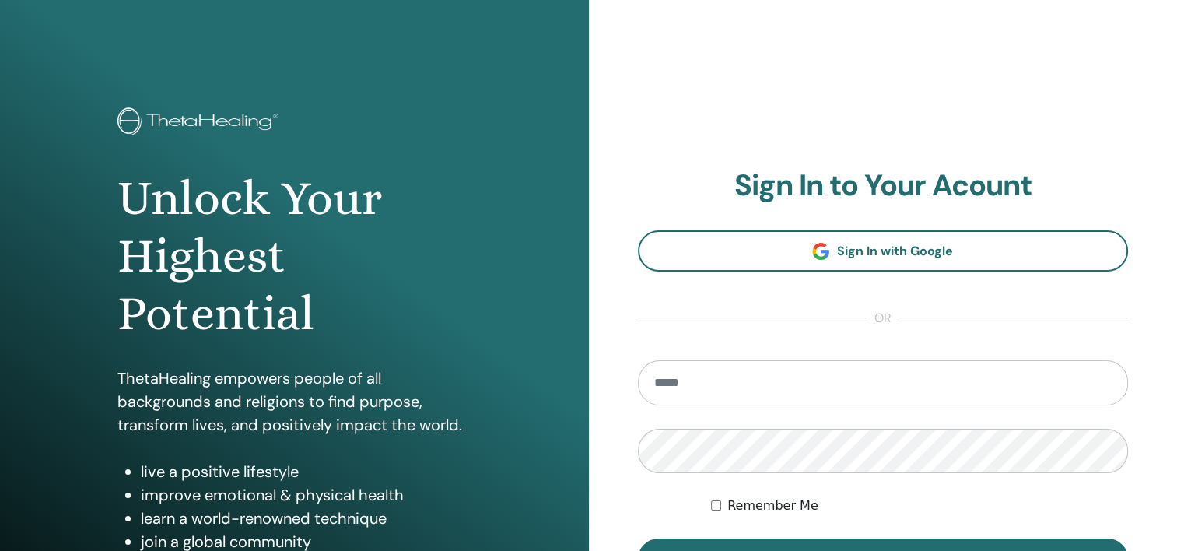
click at [753, 378] on input "email" at bounding box center [883, 382] width 491 height 45
type input "**********"
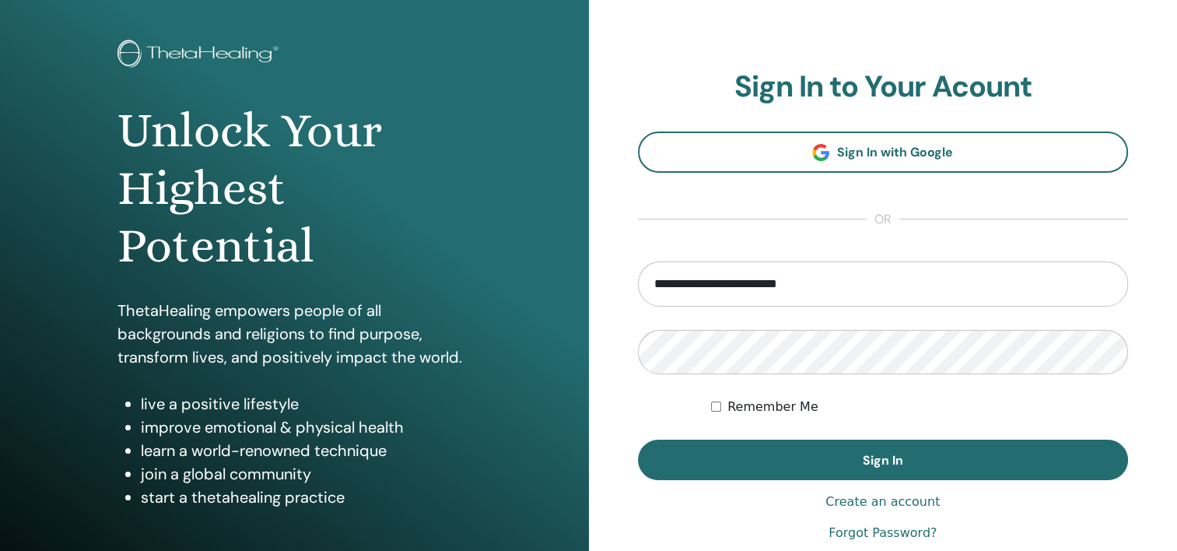
scroll to position [156, 0]
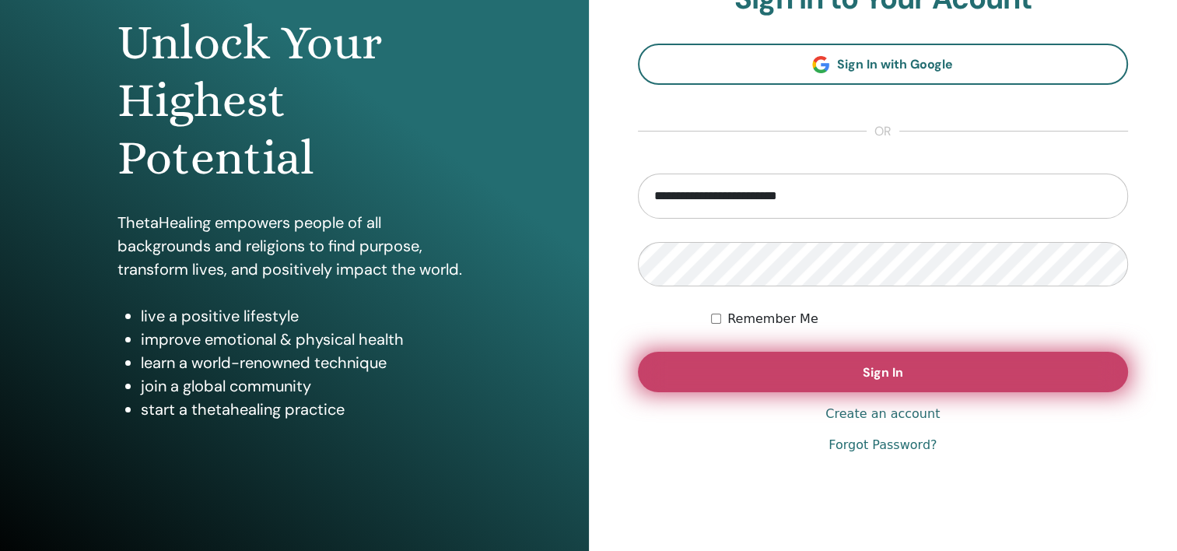
click at [904, 373] on button "Sign In" at bounding box center [883, 372] width 491 height 40
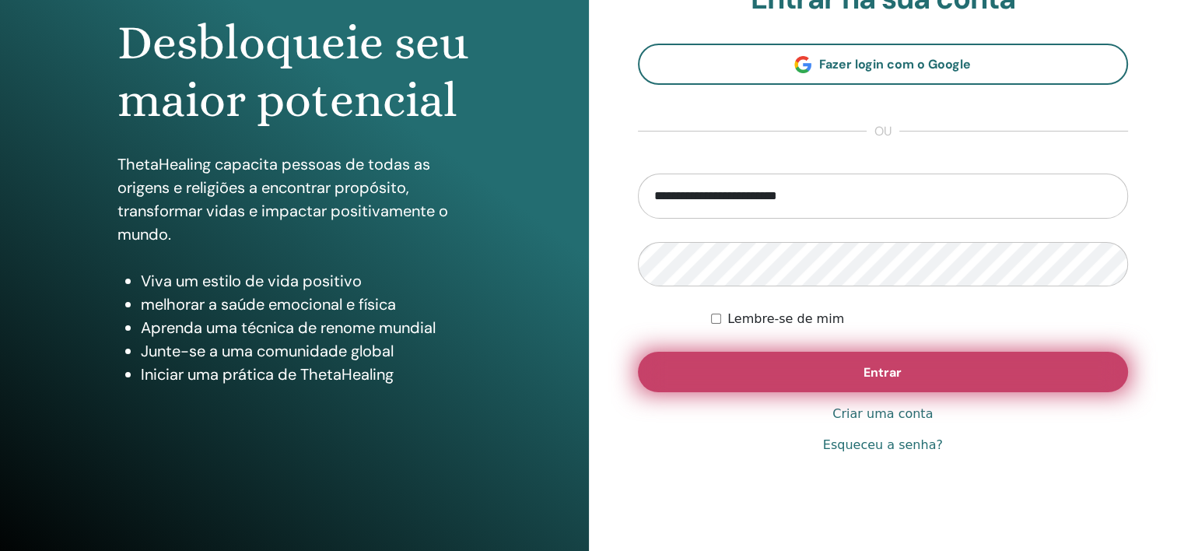
click at [904, 372] on button "Entrar" at bounding box center [883, 372] width 491 height 40
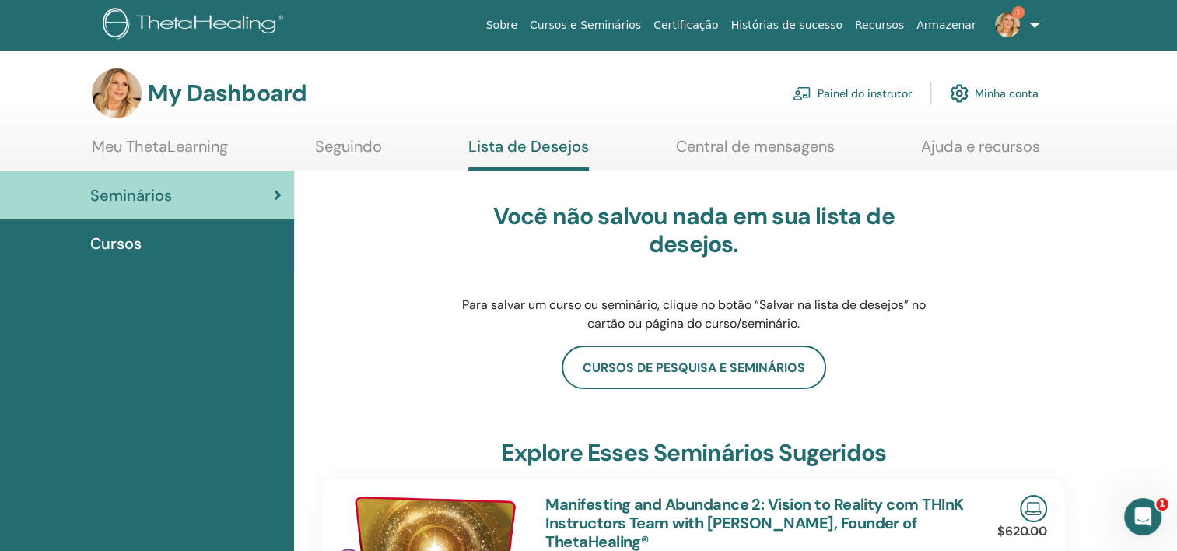
click at [865, 96] on link "Painel do instrutor" at bounding box center [852, 93] width 119 height 34
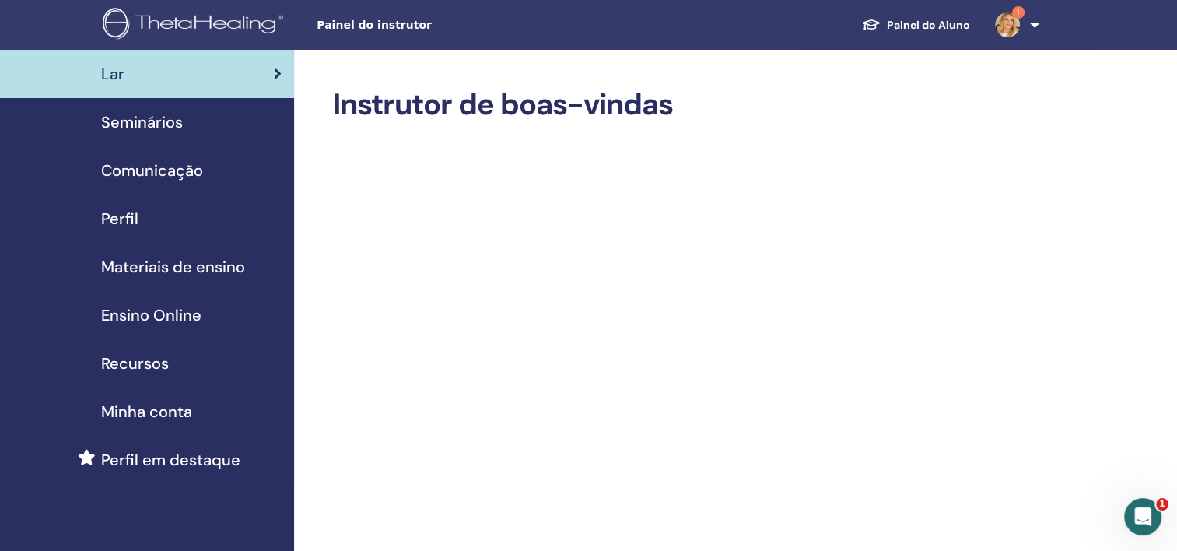
click at [1011, 16] on img at bounding box center [1007, 24] width 25 height 25
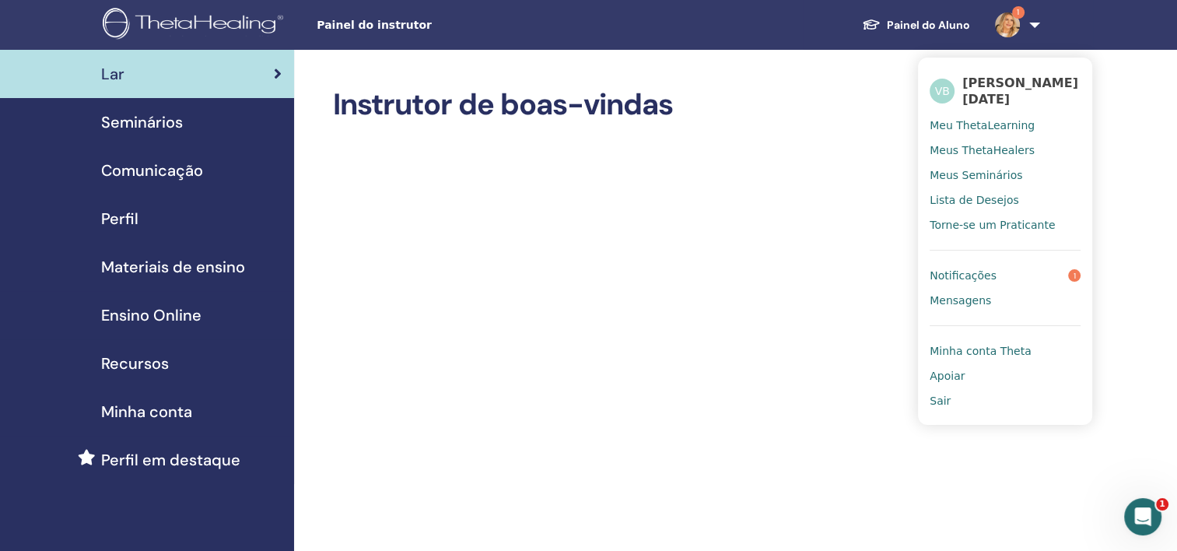
click at [1006, 275] on link "Notificações 1" at bounding box center [1005, 275] width 151 height 25
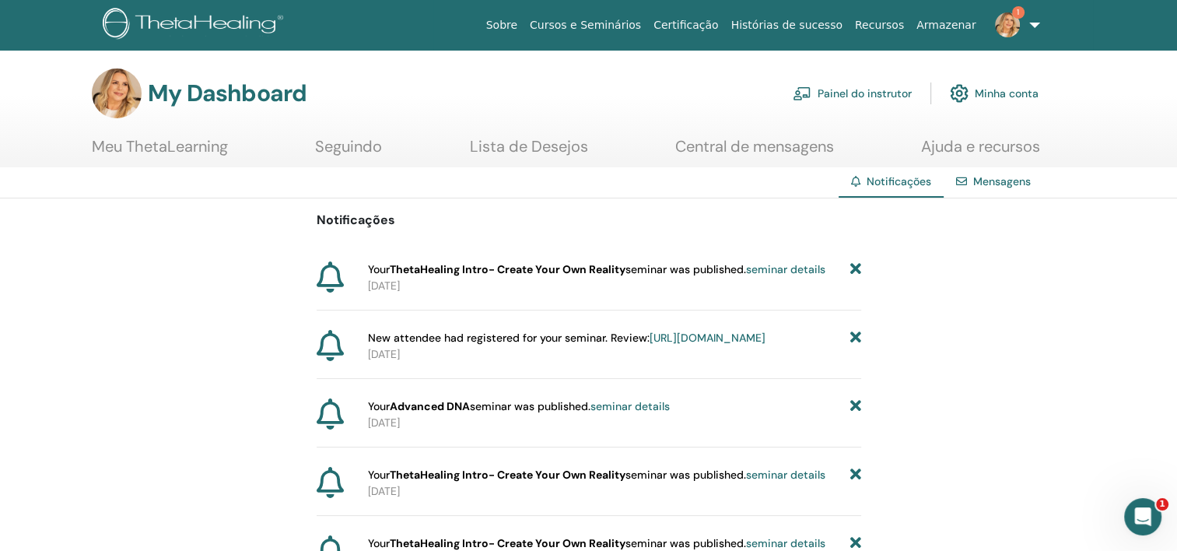
click at [834, 97] on link "Painel do instrutor" at bounding box center [852, 93] width 119 height 34
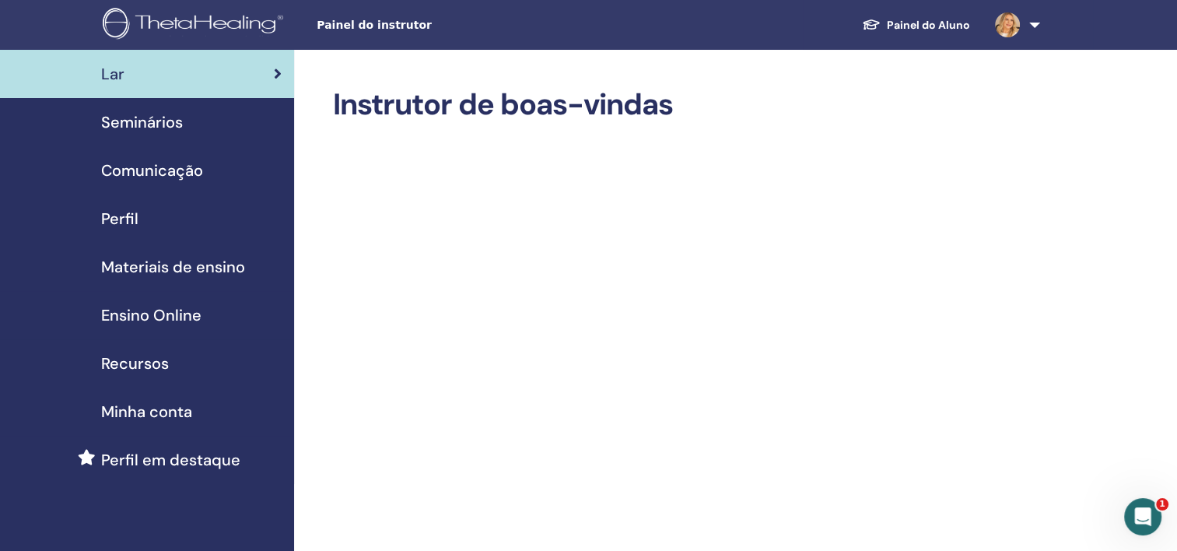
click at [157, 122] on span "Seminários" at bounding box center [142, 121] width 82 height 23
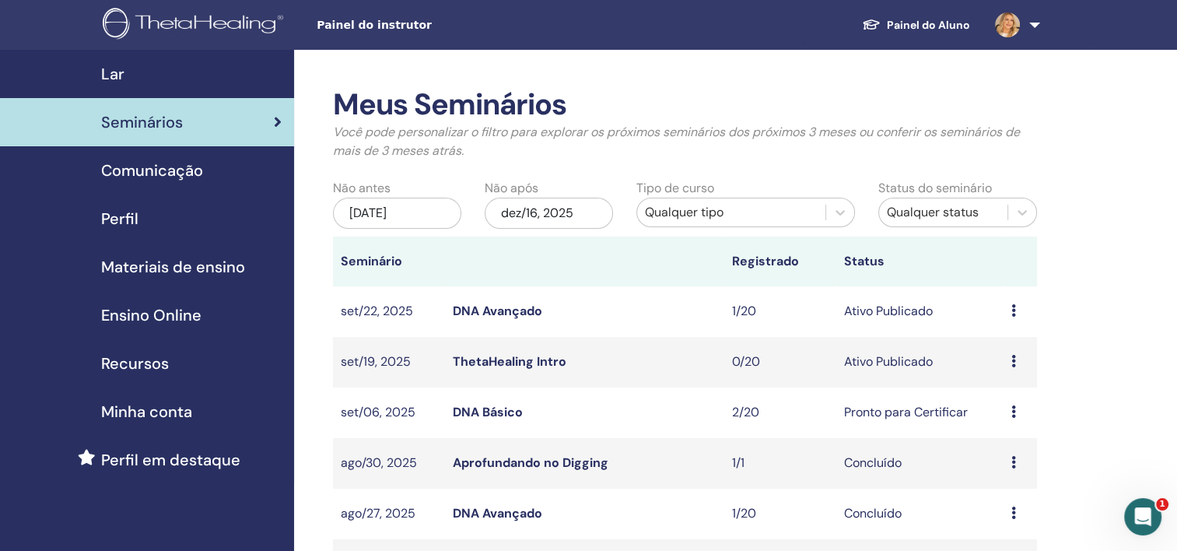
click at [1015, 361] on icon at bounding box center [1013, 361] width 5 height 12
click at [1026, 377] on link "Visualizar" at bounding box center [1001, 373] width 55 height 16
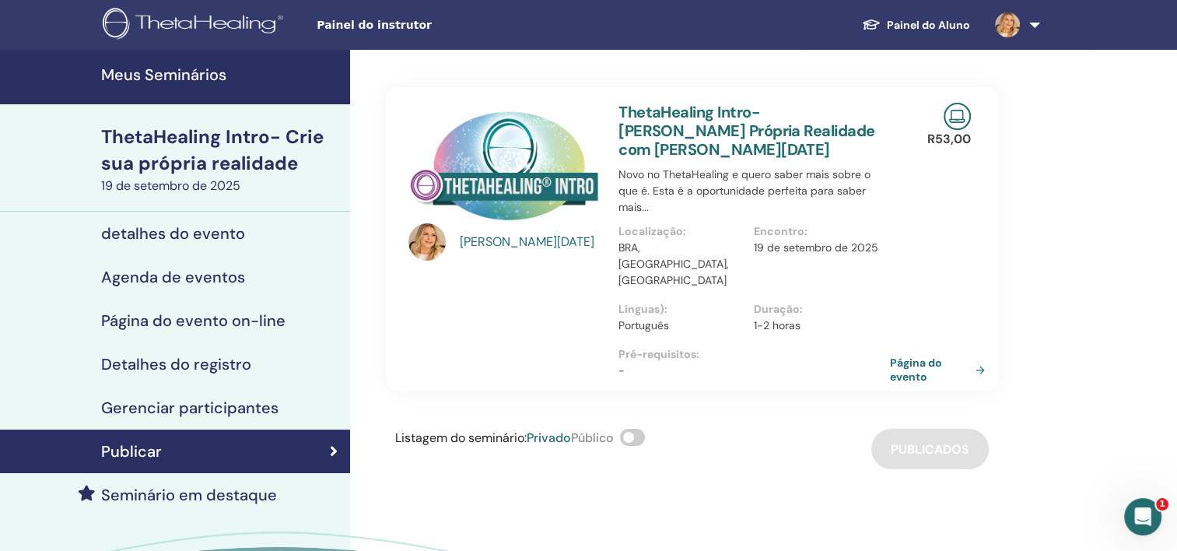
click at [197, 162] on div "ThetaHealing Intro- Crie sua própria realidade" at bounding box center [221, 150] width 240 height 53
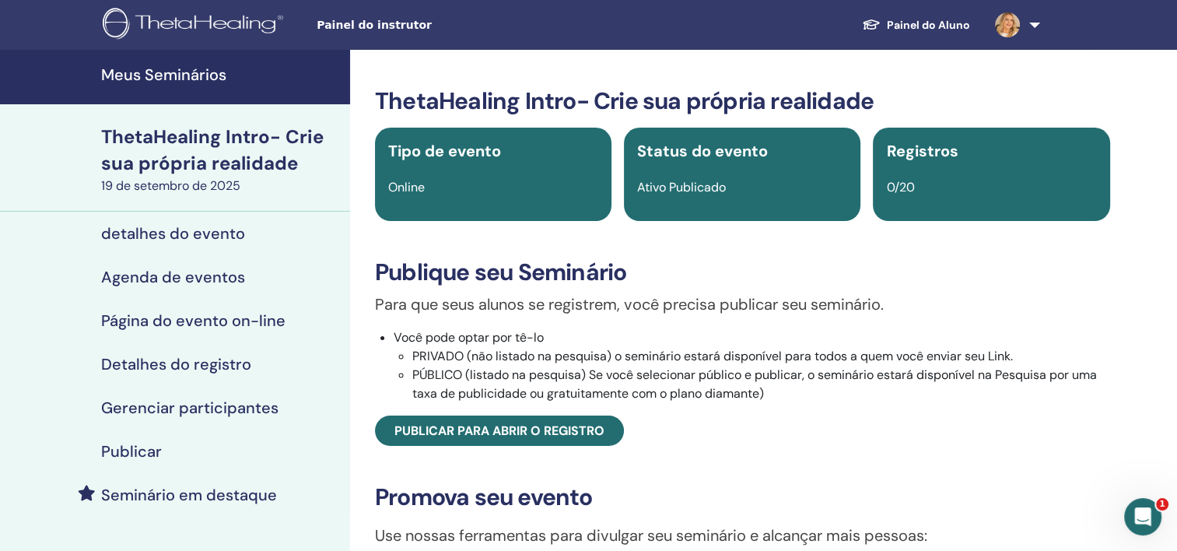
click at [203, 239] on h4 "detalhes do evento" at bounding box center [173, 233] width 144 height 19
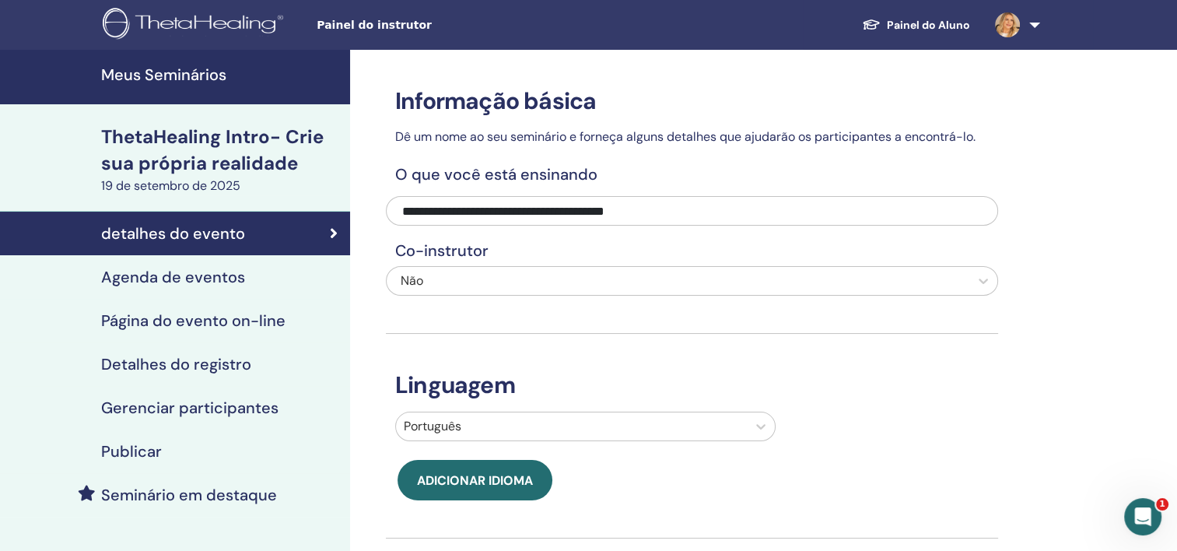
click at [223, 277] on h4 "Agenda de eventos" at bounding box center [173, 277] width 144 height 19
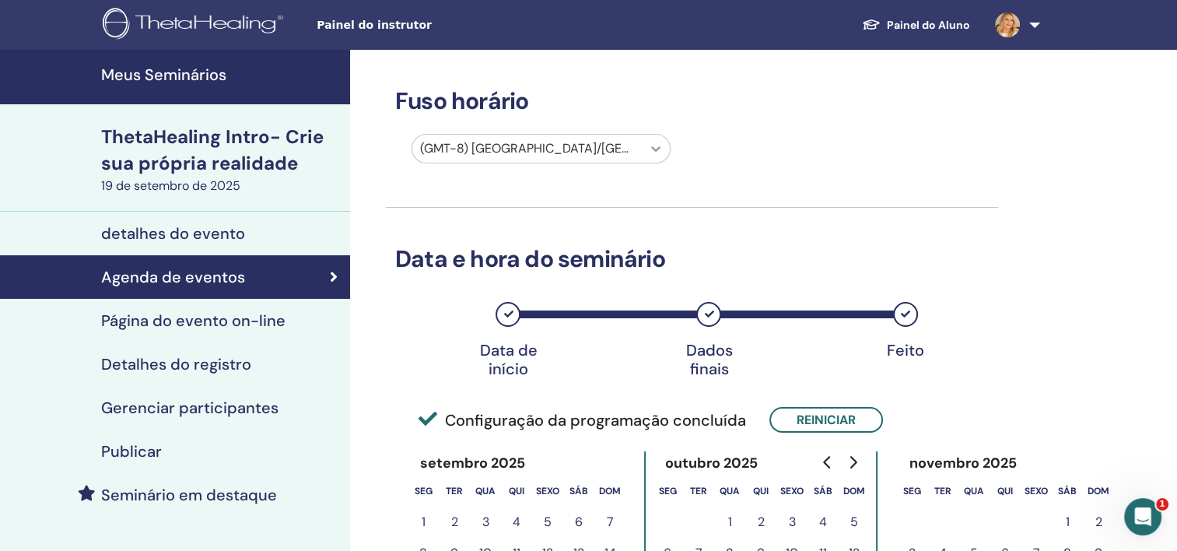
click at [657, 154] on icon at bounding box center [656, 149] width 16 height 16
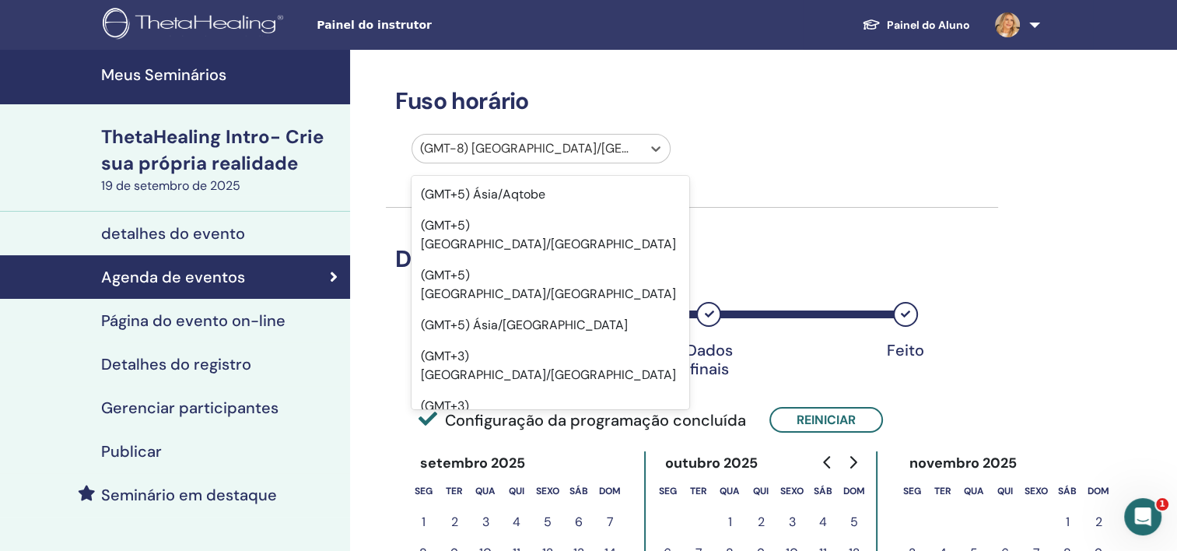
scroll to position [12915, 0]
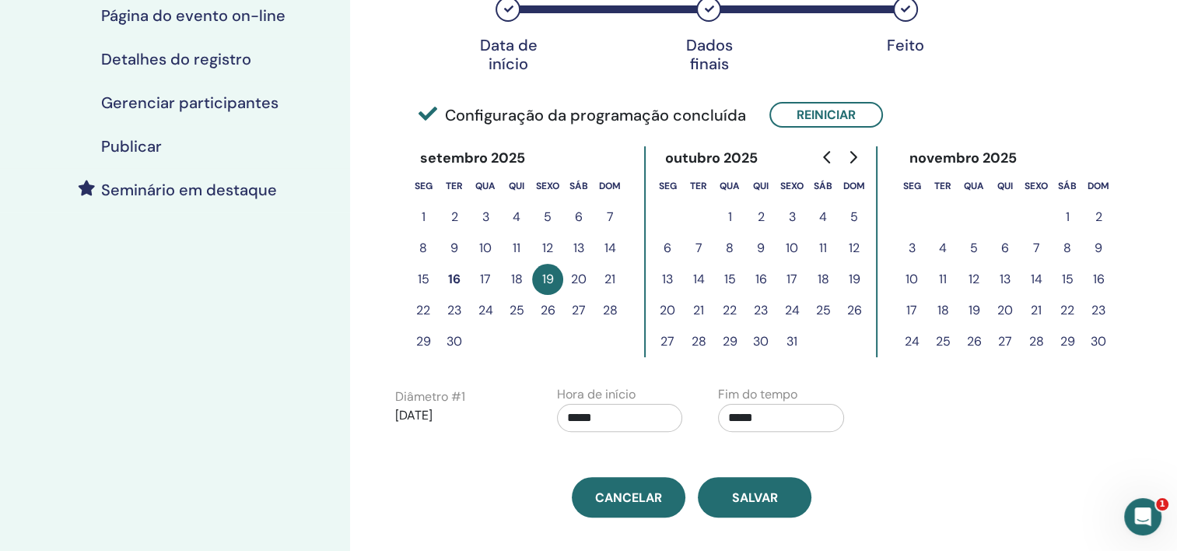
scroll to position [389, 0]
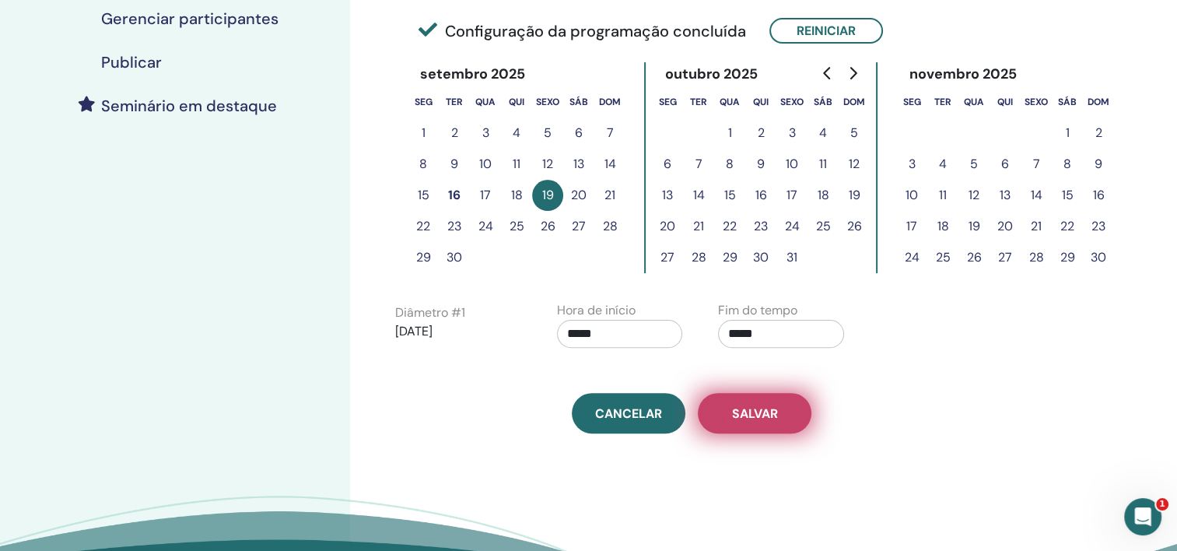
click at [757, 414] on span "Salvar" at bounding box center [755, 413] width 46 height 16
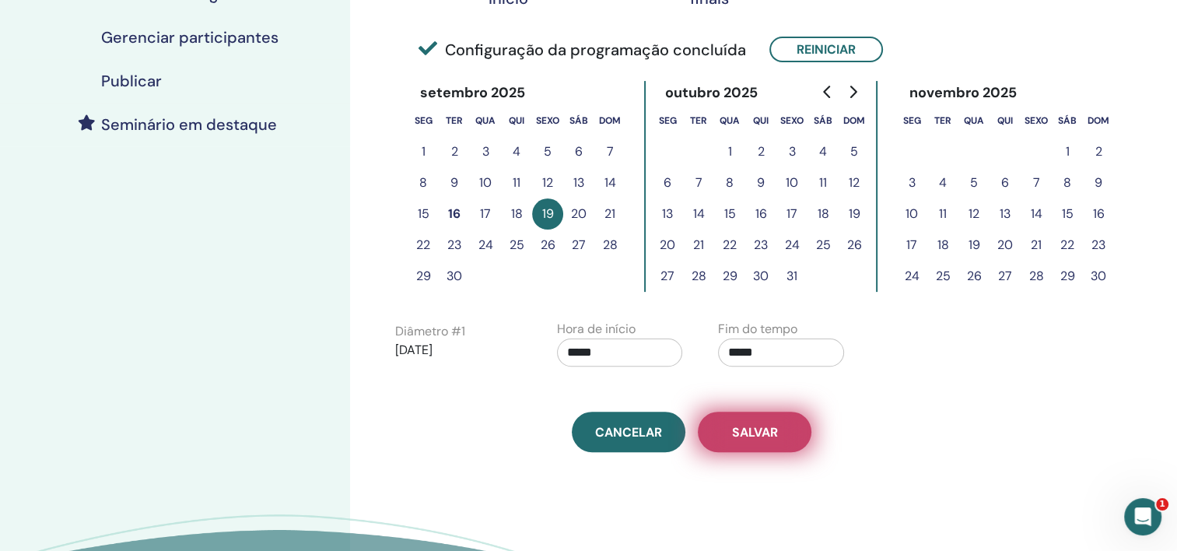
click at [781, 433] on button "Salvar" at bounding box center [755, 432] width 114 height 40
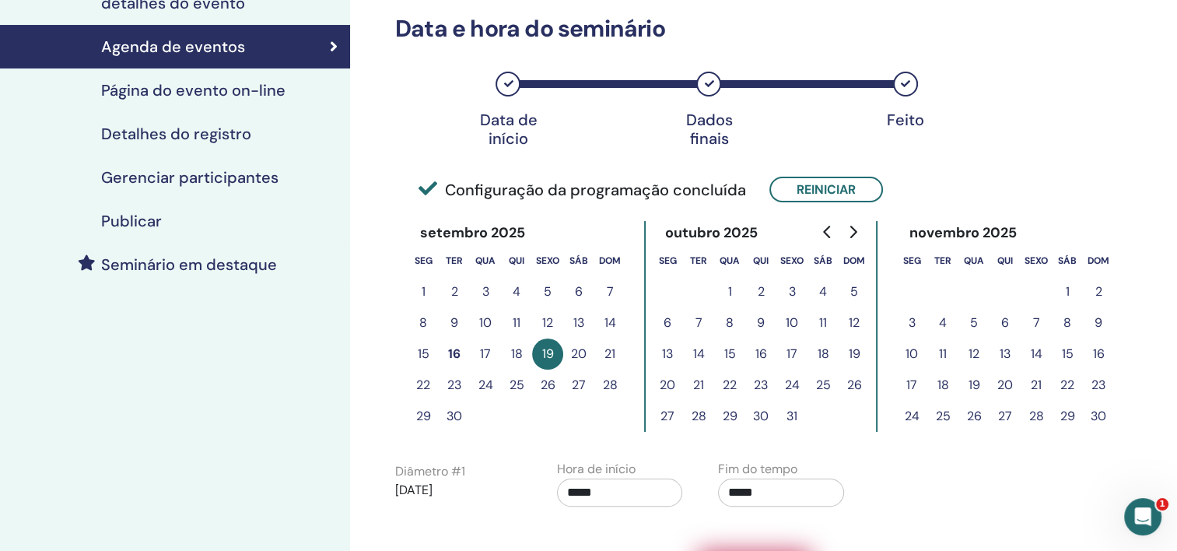
scroll to position [389, 0]
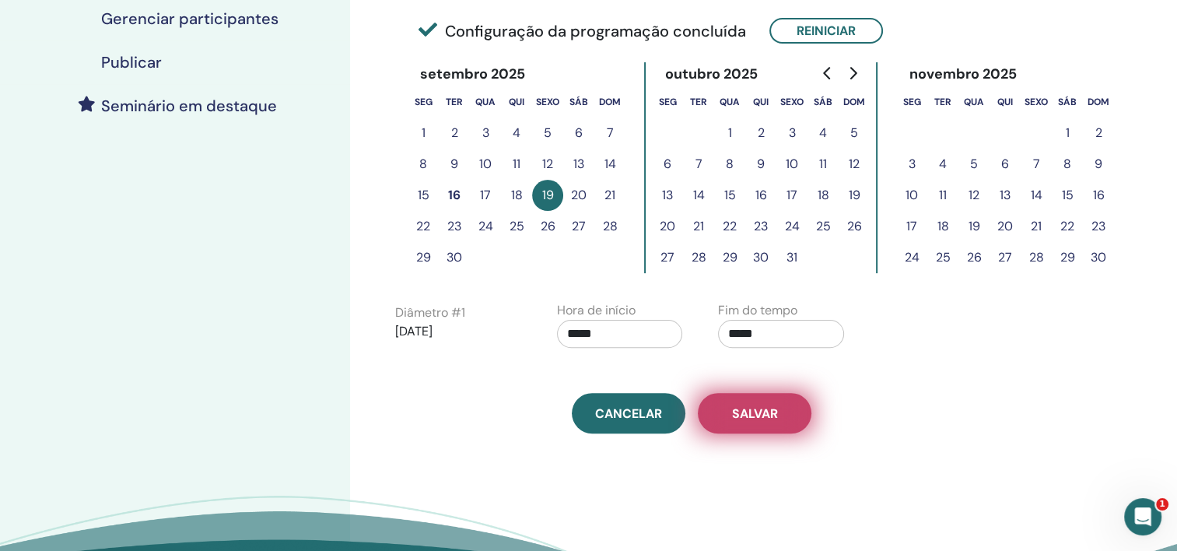
click at [758, 416] on span "Salvar" at bounding box center [755, 413] width 46 height 16
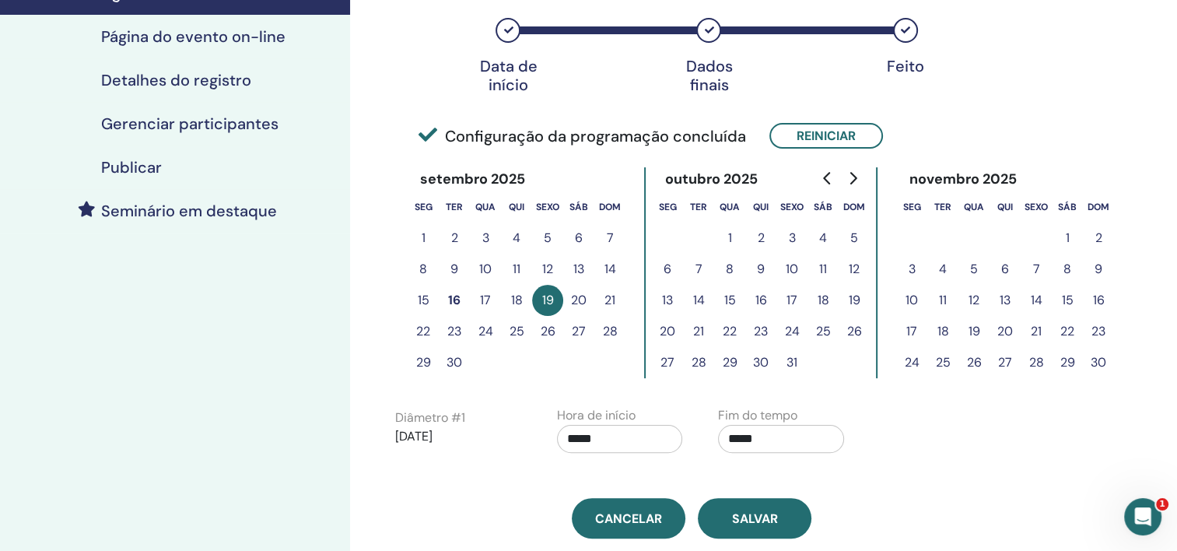
scroll to position [311, 0]
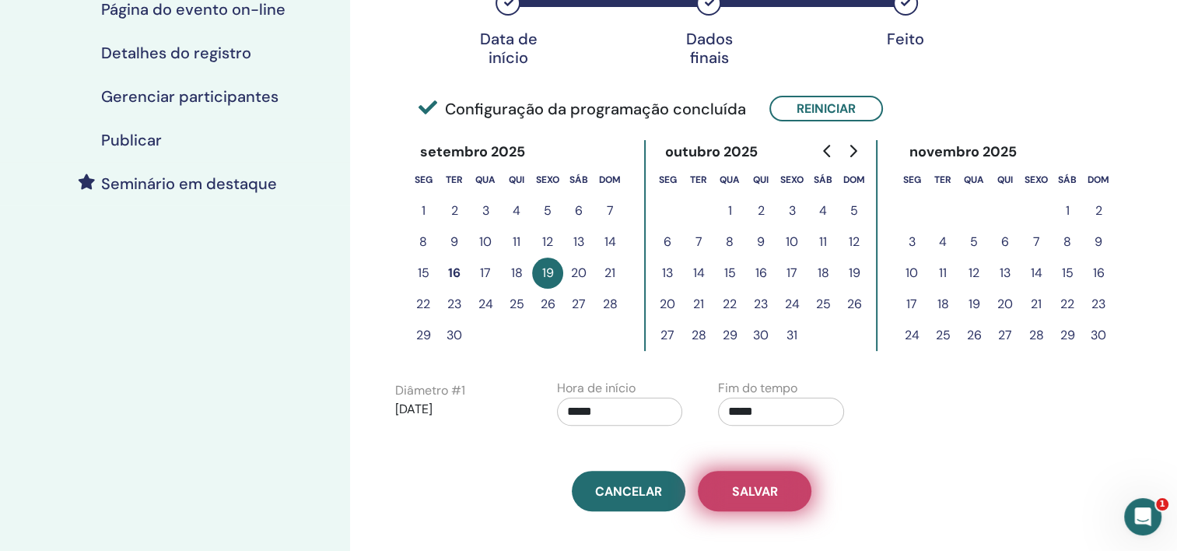
click at [763, 483] on span "Salvar" at bounding box center [755, 491] width 46 height 16
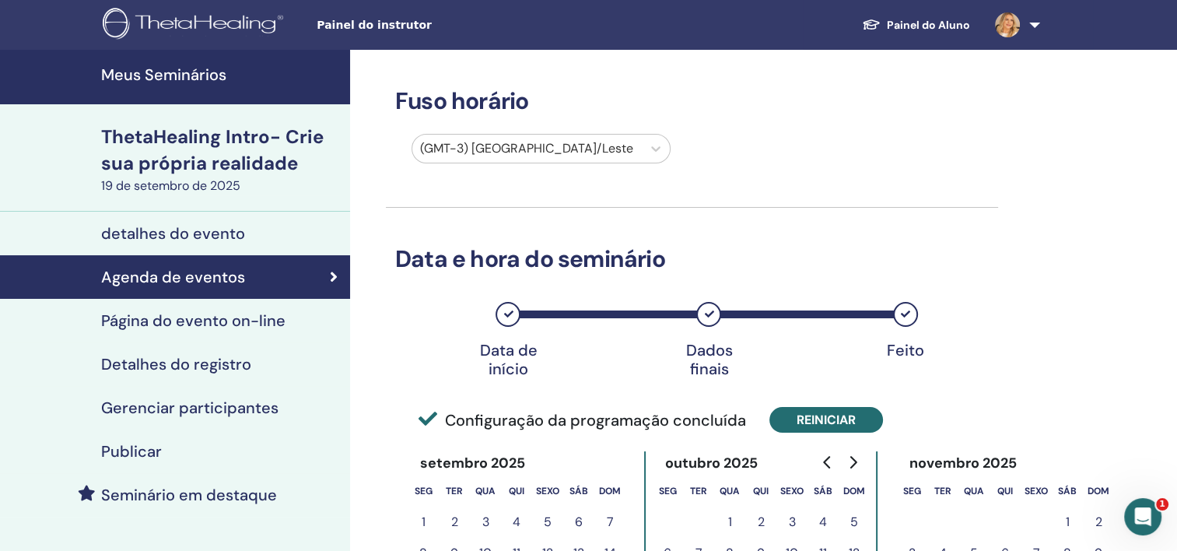
click at [825, 417] on button "Reiniciar" at bounding box center [826, 420] width 114 height 26
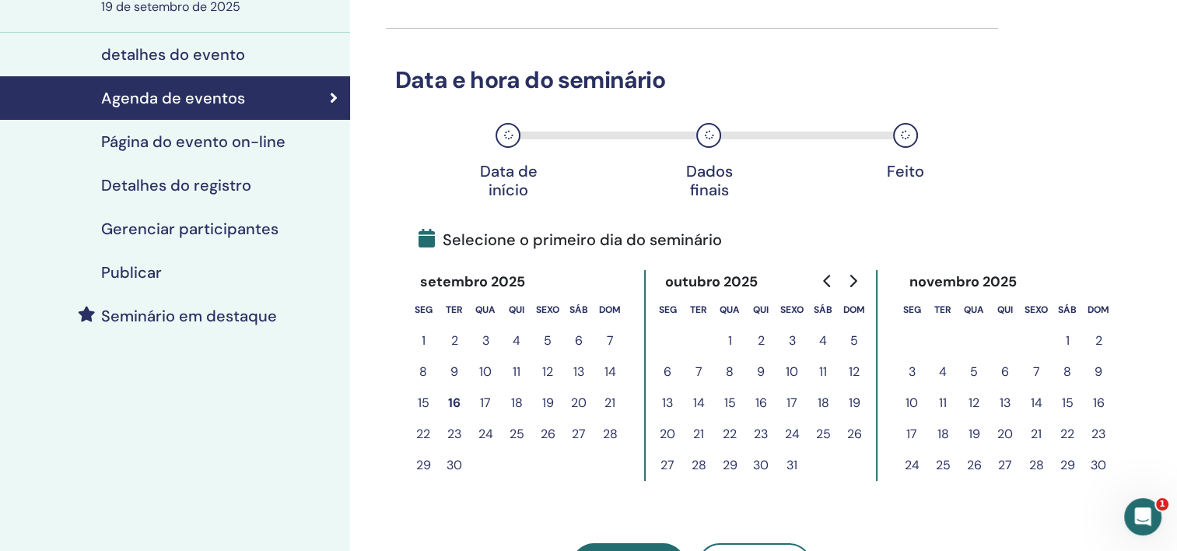
scroll to position [233, 0]
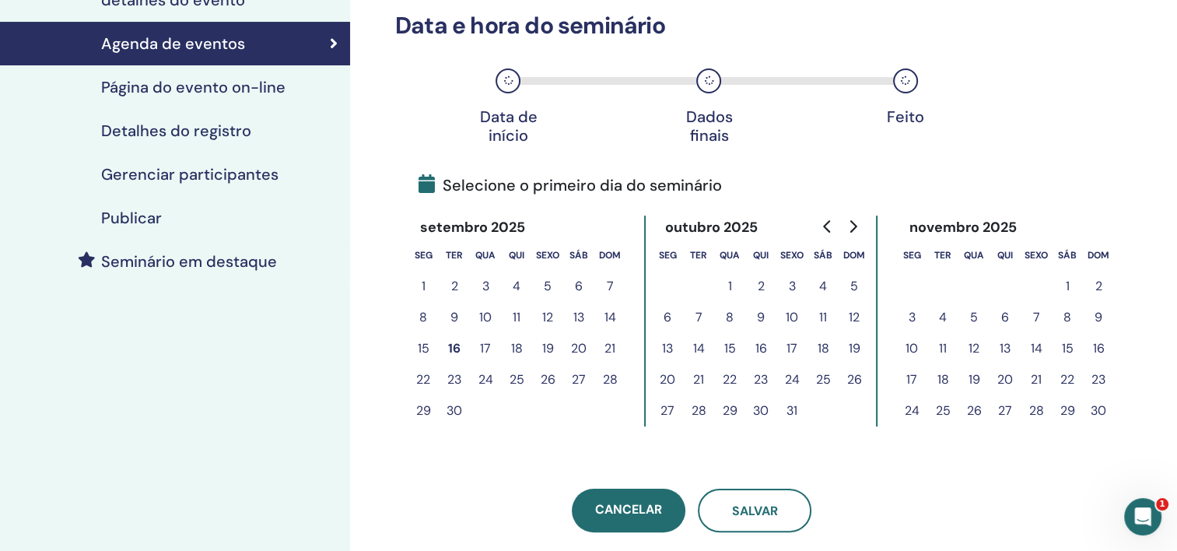
click at [553, 348] on button "19" at bounding box center [547, 348] width 31 height 31
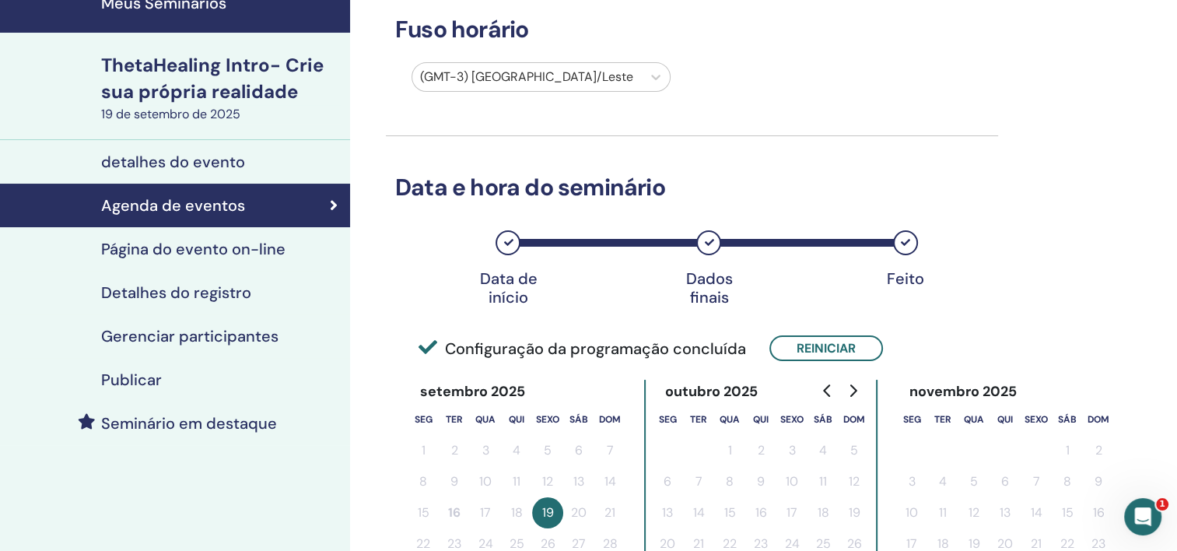
scroll to position [311, 0]
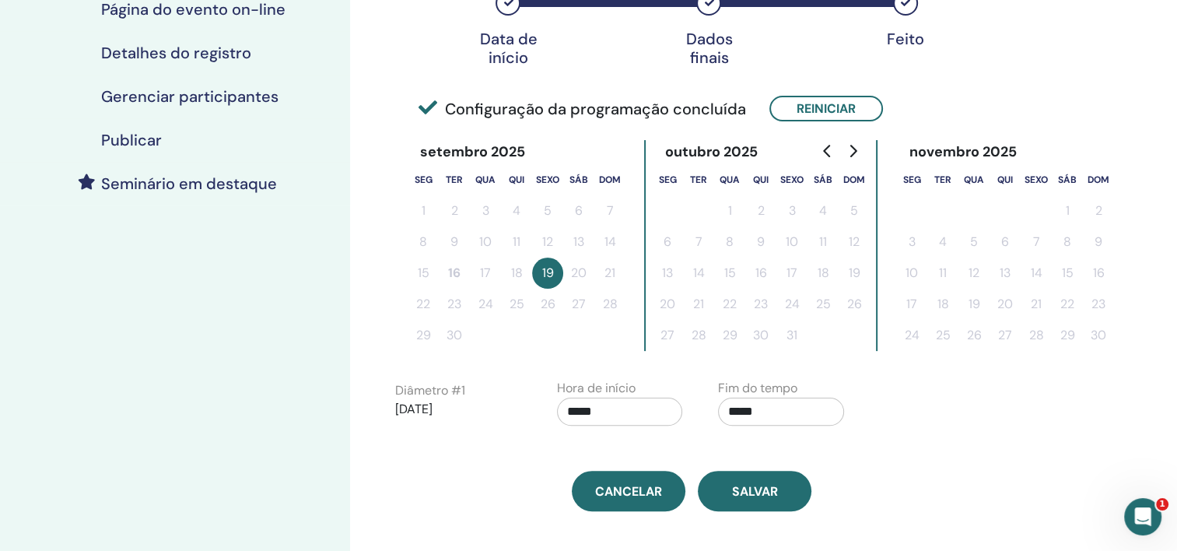
click at [610, 408] on input "*****" at bounding box center [620, 412] width 126 height 28
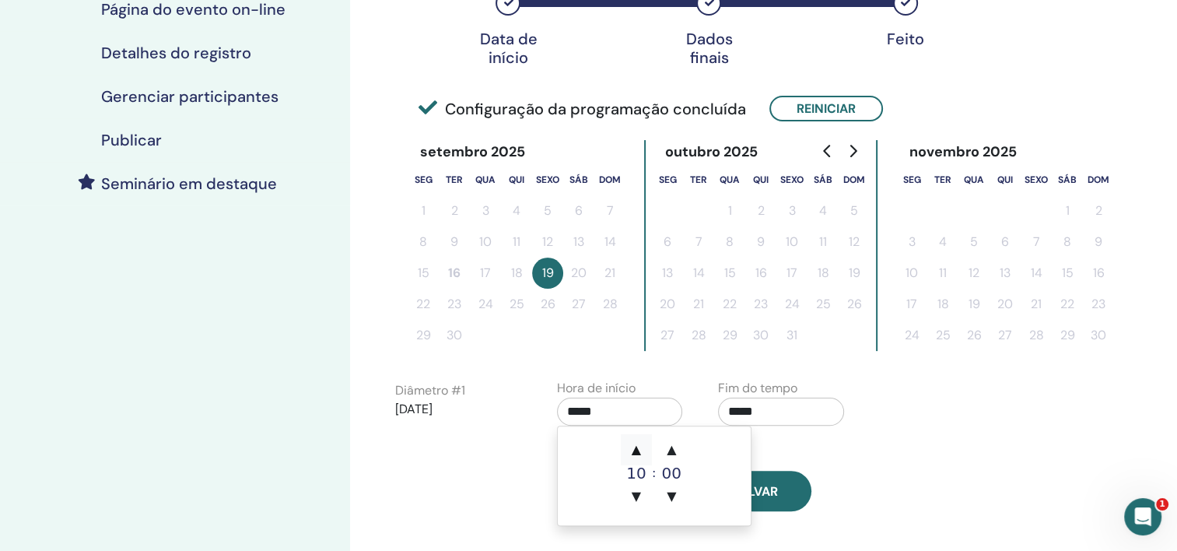
click at [636, 448] on span "▲" at bounding box center [636, 449] width 31 height 31
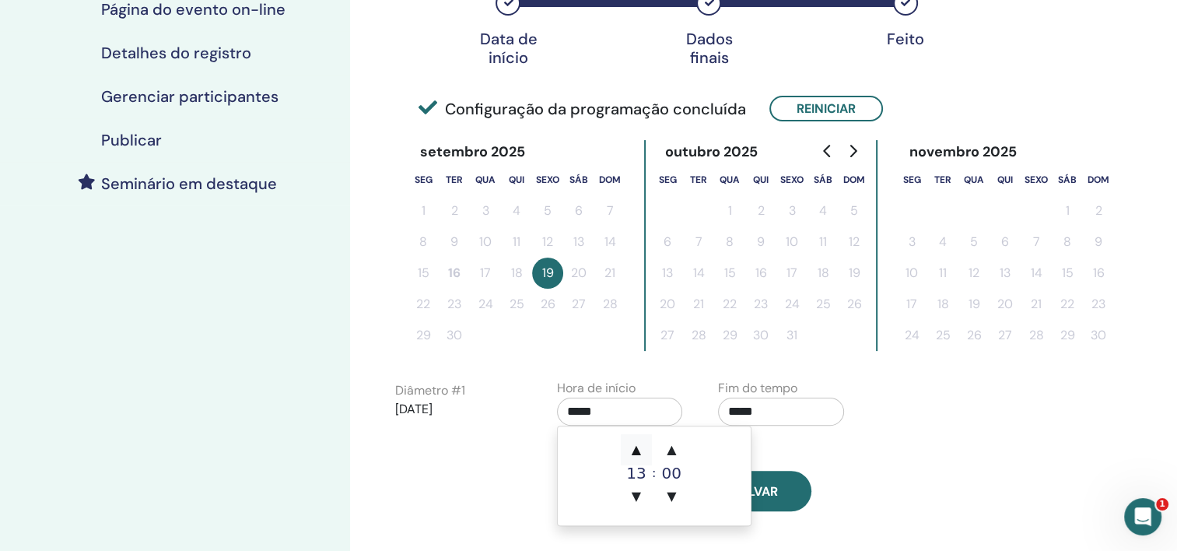
type input "*****"
click at [636, 448] on span "▲" at bounding box center [636, 449] width 31 height 31
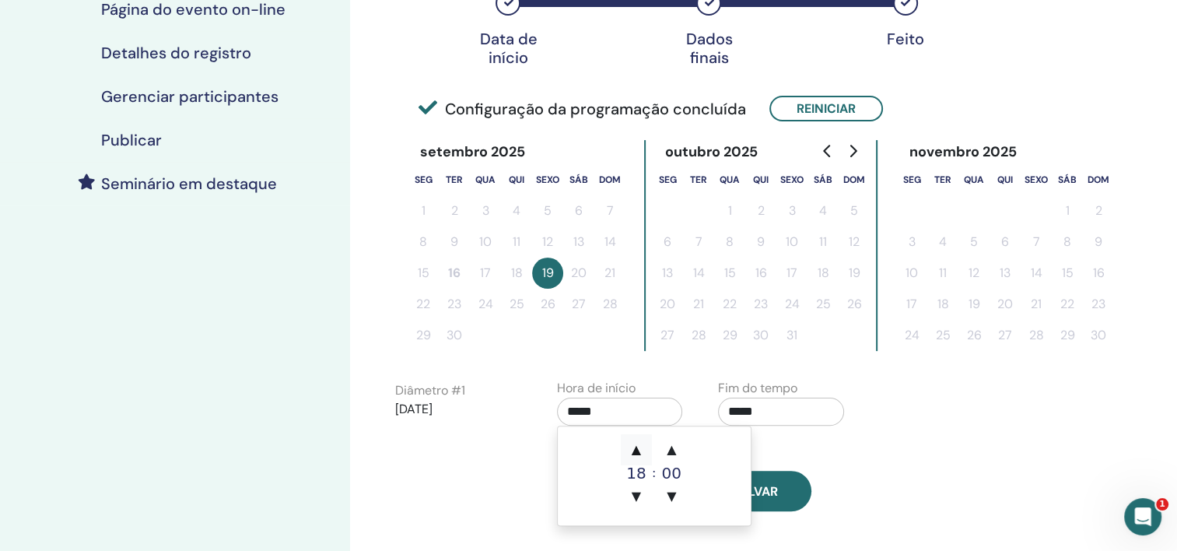
click at [636, 448] on span "▲" at bounding box center [636, 449] width 31 height 31
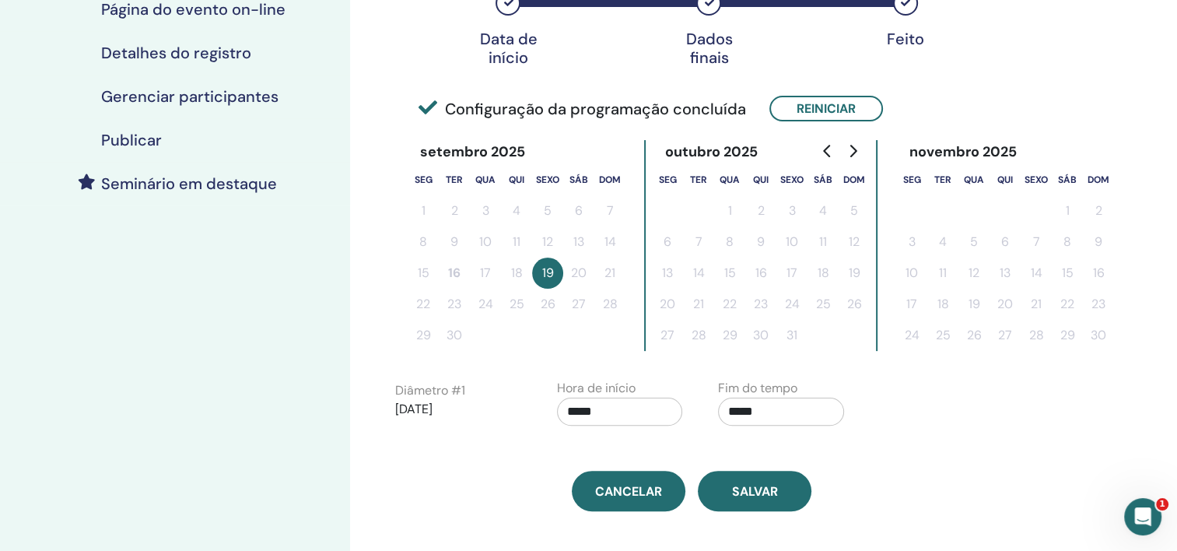
click at [884, 464] on div "Fuso horário (GMT-3) Brasil/Leste Data e hora do seminário Data de início Dados…" at bounding box center [692, 125] width 612 height 773
click at [755, 421] on input "*****" at bounding box center [781, 412] width 126 height 28
click at [790, 450] on span "▲" at bounding box center [797, 449] width 31 height 31
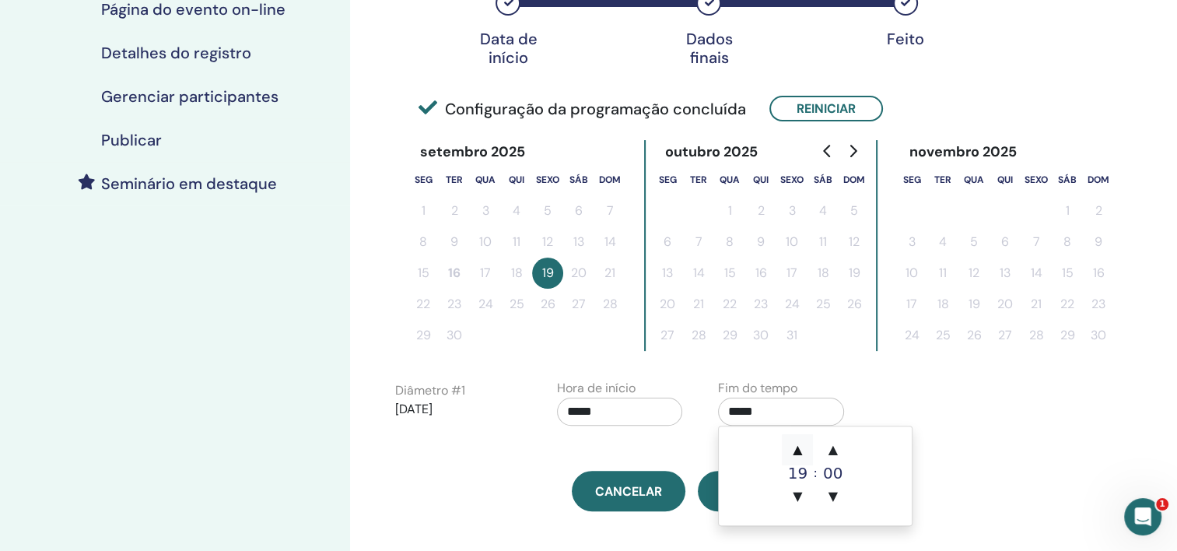
click at [790, 450] on span "▲" at bounding box center [797, 449] width 31 height 31
type input "*****"
click at [1004, 454] on div "Fuso horário (GMT-3) Brasil/Leste Data e hora do seminário Data de início Dados…" at bounding box center [742, 234] width 785 height 990
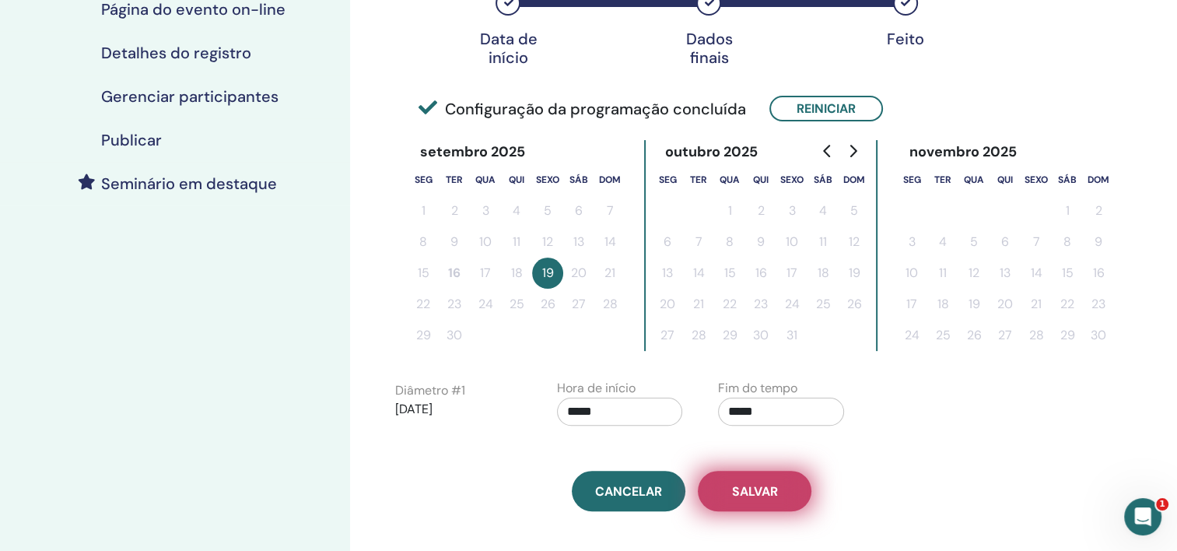
click at [735, 490] on span "Salvar" at bounding box center [755, 491] width 46 height 16
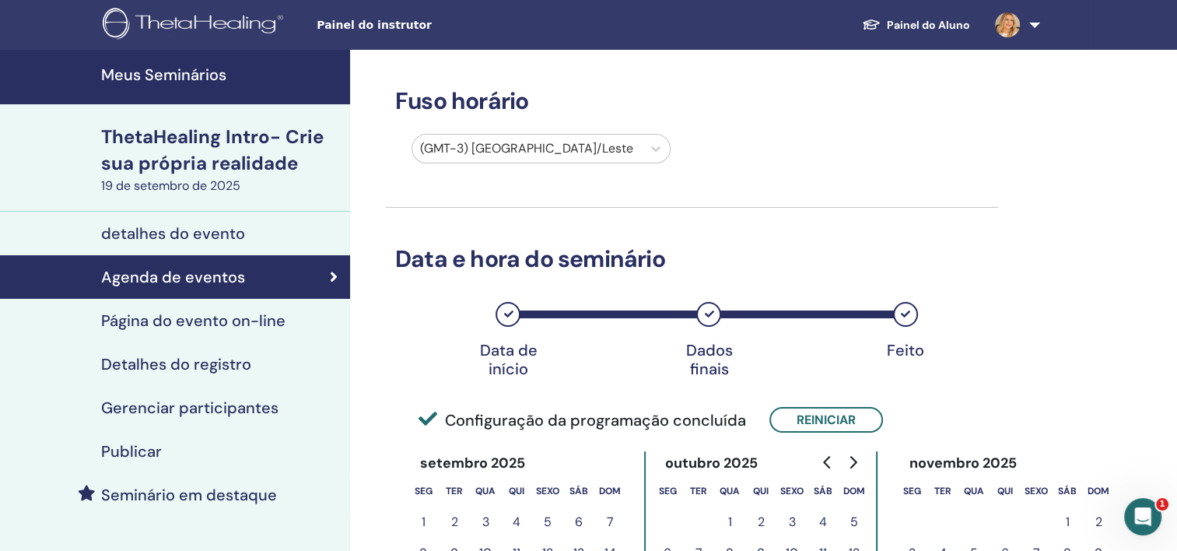
click at [197, 148] on div "ThetaHealing Intro- Crie sua própria realidade" at bounding box center [221, 150] width 240 height 53
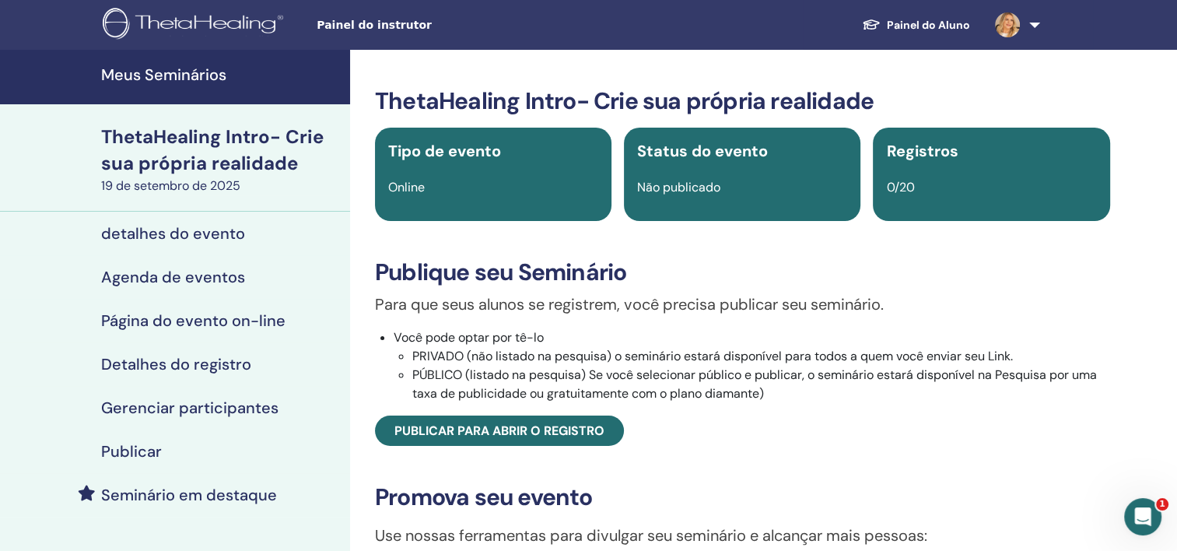
click at [383, 31] on span "Painel do instrutor" at bounding box center [433, 25] width 233 height 16
click at [397, 21] on span "Painel do instrutor" at bounding box center [433, 25] width 233 height 16
click at [1041, 21] on link at bounding box center [1015, 25] width 64 height 50
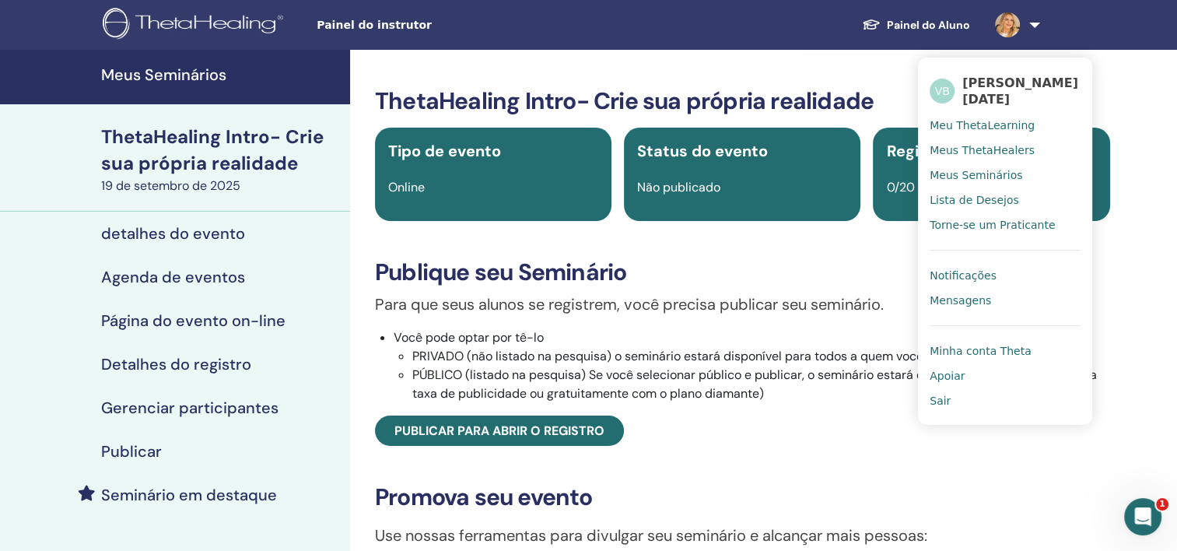
click at [936, 403] on span "Sair" at bounding box center [940, 401] width 21 height 14
